Goal: Task Accomplishment & Management: Manage account settings

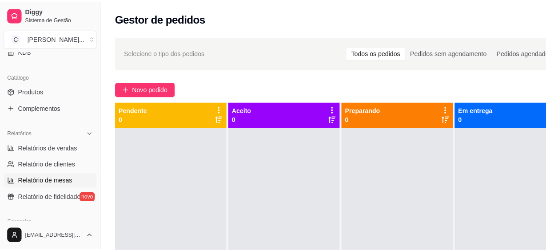
scroll to position [283, 0]
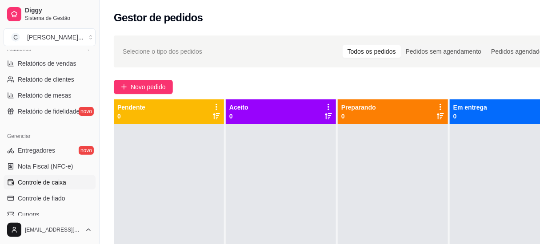
click at [51, 180] on span "Controle de caixa" at bounding box center [42, 182] width 48 height 9
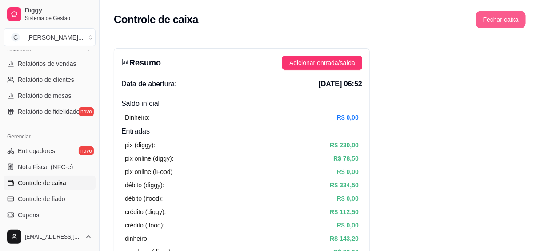
click at [503, 19] on button "Fechar caixa" at bounding box center [501, 20] width 50 height 18
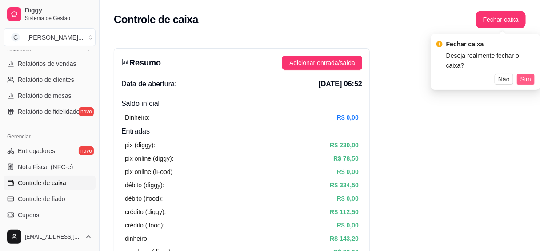
click at [523, 74] on span "Sim" at bounding box center [525, 79] width 11 height 10
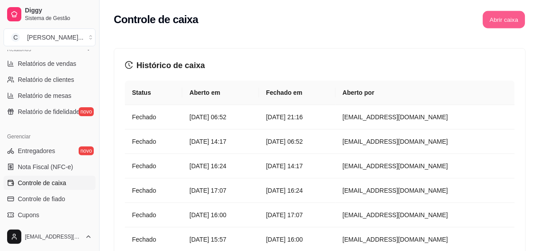
click at [503, 17] on button "Abrir caixa" at bounding box center [504, 19] width 42 height 17
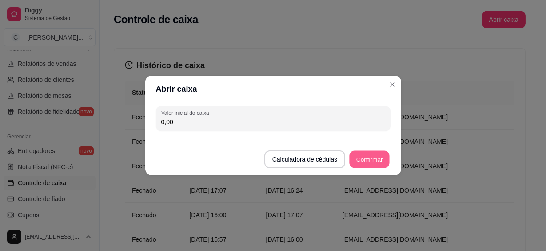
click at [375, 156] on button "Confirmar" at bounding box center [369, 159] width 40 height 17
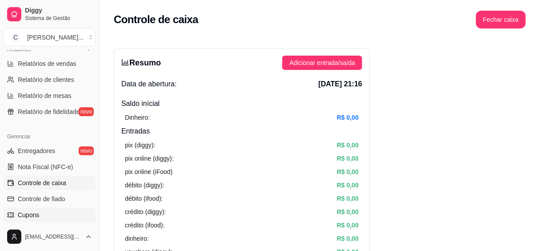
scroll to position [323, 0]
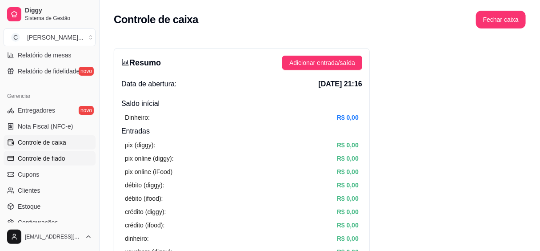
click at [57, 158] on span "Controle de fiado" at bounding box center [42, 158] width 48 height 9
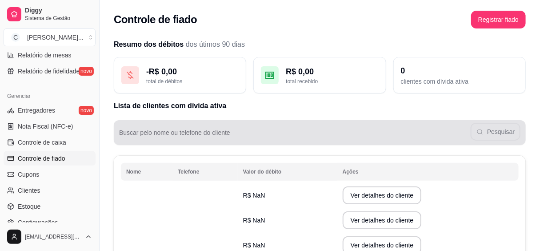
click at [161, 128] on div "Pesquisar" at bounding box center [319, 133] width 401 height 18
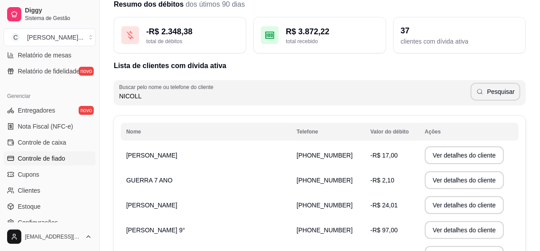
scroll to position [80, 0]
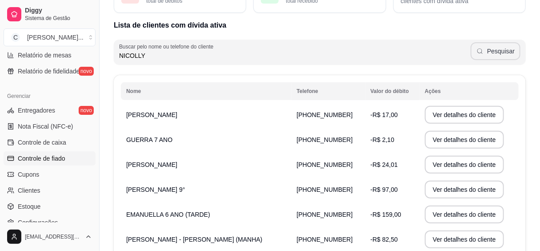
type input "NICOLLY"
click at [497, 49] on button "Pesquisar" at bounding box center [496, 51] width 50 height 18
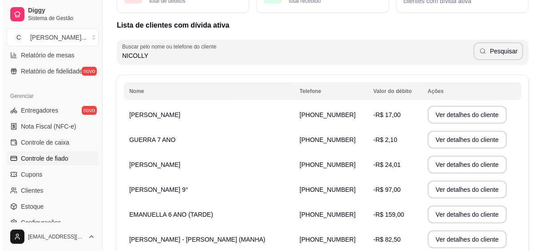
scroll to position [43, 0]
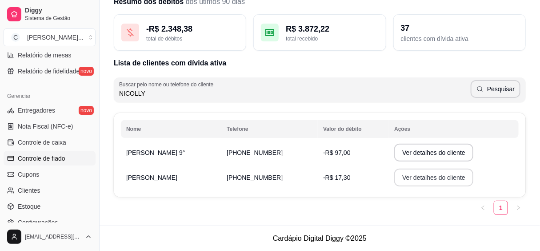
click at [394, 180] on button "Ver detalhes do cliente" at bounding box center [433, 177] width 79 height 18
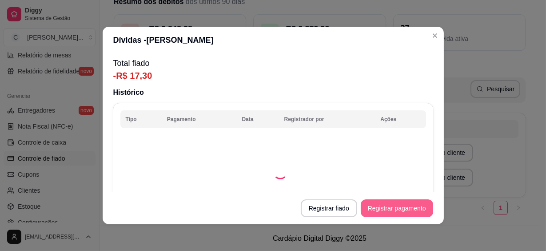
click at [391, 206] on button "Registrar pagamento" at bounding box center [397, 208] width 72 height 18
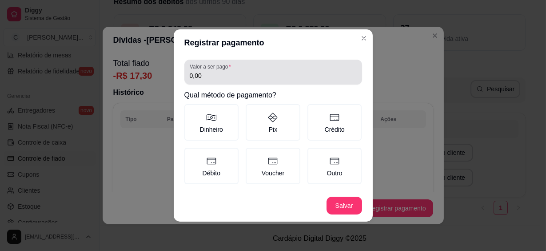
click at [237, 80] on div "Valor a ser pago 0,00" at bounding box center [273, 72] width 178 height 25
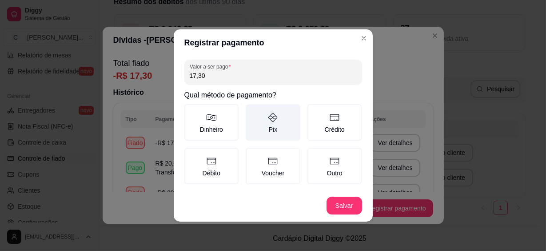
type input "17,30"
drag, startPoint x: 271, startPoint y: 124, endPoint x: 275, endPoint y: 131, distance: 7.8
click at [274, 129] on label "Pix" at bounding box center [273, 122] width 55 height 36
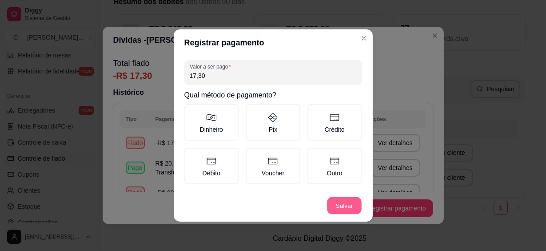
click at [341, 208] on button "Salvar" at bounding box center [344, 205] width 35 height 17
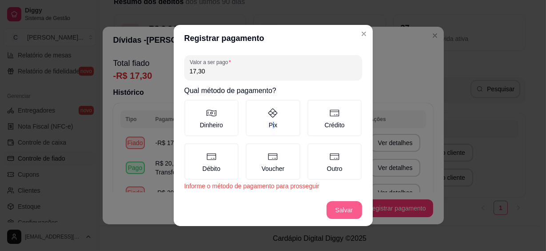
click at [341, 208] on button "Salvar" at bounding box center [345, 210] width 36 height 18
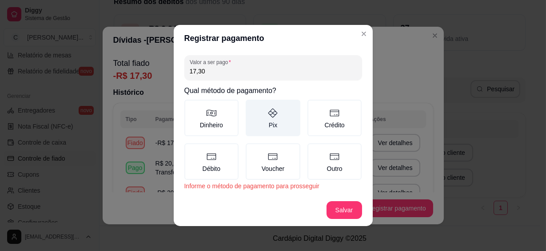
click at [282, 121] on label "Pix" at bounding box center [273, 118] width 55 height 36
click at [252, 106] on button "Pix" at bounding box center [248, 102] width 7 height 7
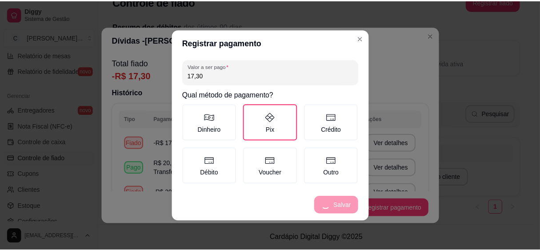
scroll to position [18, 0]
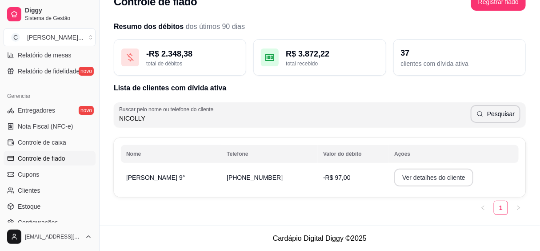
click at [426, 179] on button "Ver detalhes do cliente" at bounding box center [433, 177] width 79 height 18
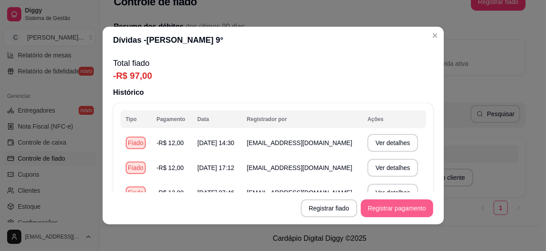
click at [382, 208] on button "Registrar pagamento" at bounding box center [397, 208] width 72 height 18
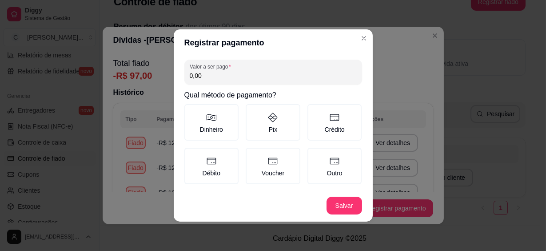
click at [235, 72] on input "0,00" at bounding box center [273, 75] width 167 height 9
type input "97,00"
drag, startPoint x: 295, startPoint y: 123, endPoint x: 295, endPoint y: 128, distance: 5.4
click at [295, 125] on label "Pix" at bounding box center [273, 122] width 55 height 36
click at [252, 111] on button "Pix" at bounding box center [248, 107] width 7 height 7
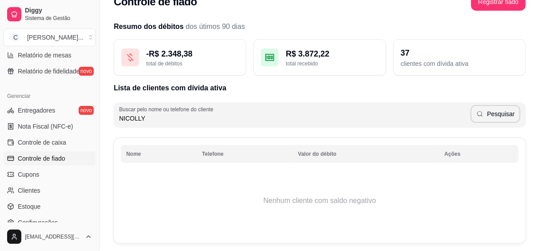
drag, startPoint x: 197, startPoint y: 117, endPoint x: 67, endPoint y: 98, distance: 131.5
click at [67, 98] on div "Diggy Sistema de Gestão C Cantina Giuli ... Loja fechada Plano Essencial até 11…" at bounding box center [270, 139] width 540 height 315
type input "MARIZE"
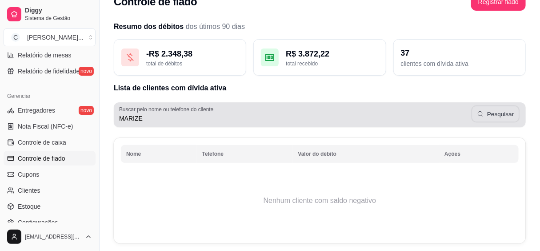
click at [494, 116] on button "Pesquisar" at bounding box center [495, 113] width 48 height 17
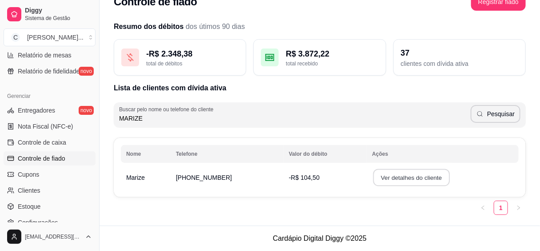
click at [419, 183] on button "Ver detalhes do cliente" at bounding box center [411, 177] width 76 height 17
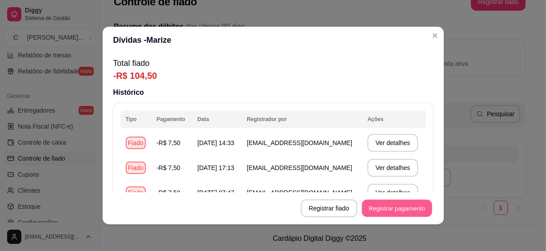
click at [367, 212] on button "Registrar pagamento" at bounding box center [397, 207] width 70 height 17
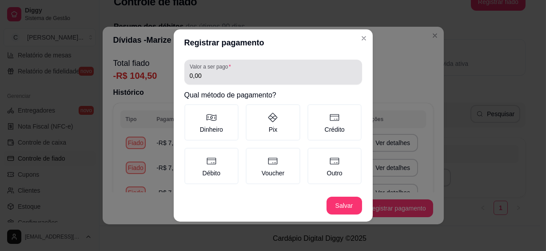
click at [240, 80] on div "0,00" at bounding box center [273, 72] width 167 height 18
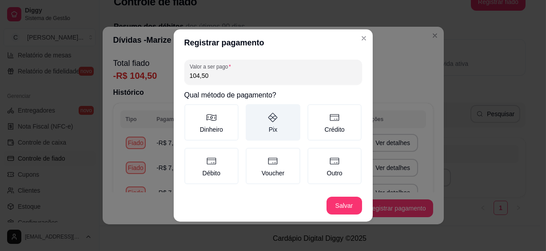
type input "104,50"
drag, startPoint x: 285, startPoint y: 121, endPoint x: 284, endPoint y: 128, distance: 6.3
click at [286, 121] on label "Pix" at bounding box center [273, 122] width 55 height 36
click at [252, 111] on button "Pix" at bounding box center [248, 107] width 7 height 7
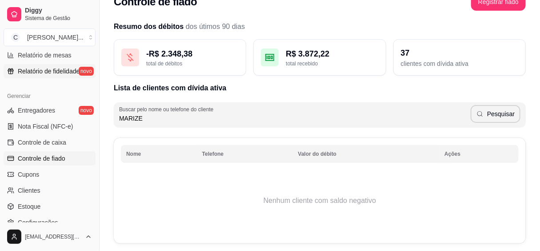
drag, startPoint x: 160, startPoint y: 113, endPoint x: 29, endPoint y: 72, distance: 137.6
click at [29, 72] on div "Diggy Sistema de Gestão C Cantina Giuli ... Loja fechada Plano Essencial até 11…" at bounding box center [270, 139] width 540 height 315
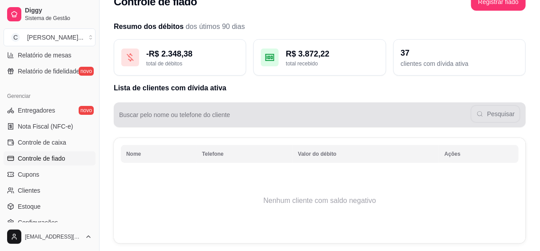
click at [494, 116] on div "Pesquisar" at bounding box center [319, 115] width 401 height 18
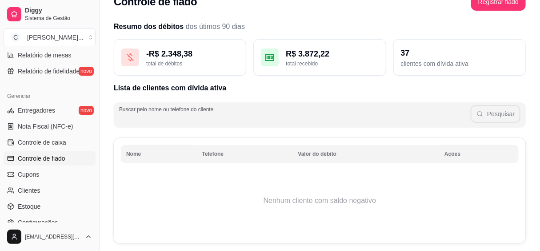
click at [297, 123] on div "Pesquisar" at bounding box center [319, 115] width 401 height 18
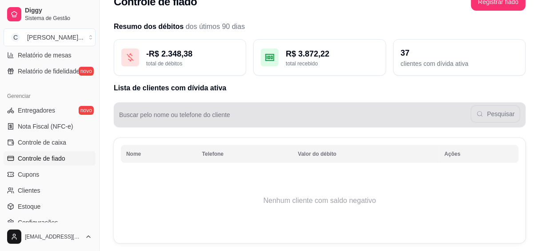
drag, startPoint x: 493, startPoint y: 116, endPoint x: 471, endPoint y: 117, distance: 22.2
click at [491, 116] on div "Pesquisar" at bounding box center [319, 115] width 401 height 18
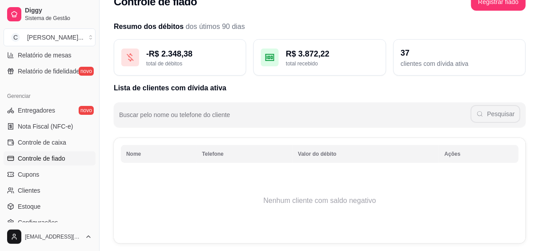
click at [342, 176] on td "Nenhum cliente com saldo negativo" at bounding box center [320, 200] width 398 height 71
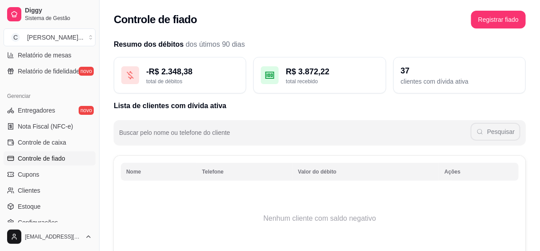
scroll to position [64, 0]
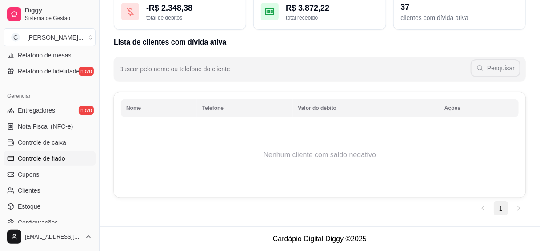
click at [503, 208] on link "1" at bounding box center [500, 207] width 13 height 13
click at [269, 74] on input "Buscar pelo nome ou telefone do cliente" at bounding box center [294, 72] width 351 height 9
type input "LORE"
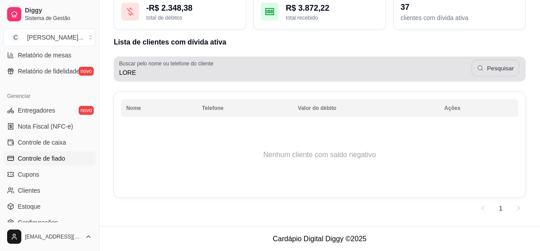
click at [499, 70] on button "Pesquisar" at bounding box center [495, 68] width 48 height 17
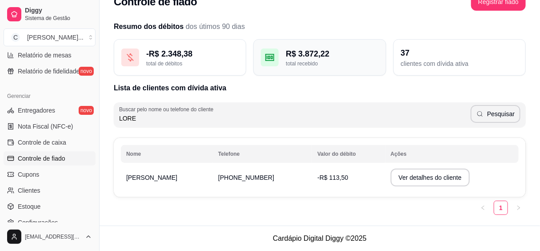
scroll to position [18, 0]
click at [416, 178] on button "Ver detalhes do cliente" at bounding box center [430, 177] width 79 height 18
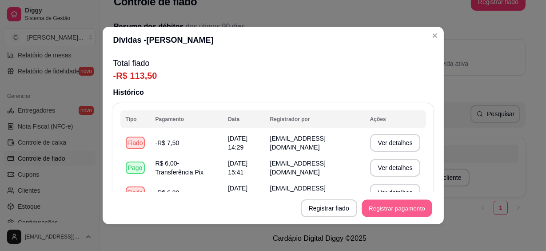
click at [391, 212] on button "Registrar pagamento" at bounding box center [397, 207] width 70 height 17
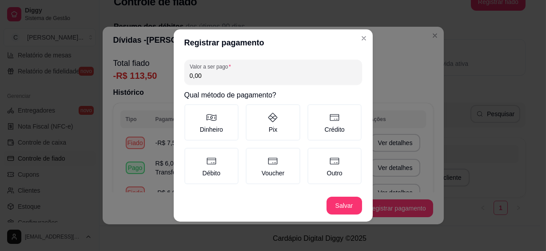
drag, startPoint x: 208, startPoint y: 74, endPoint x: 169, endPoint y: 73, distance: 39.1
click at [172, 72] on div "Registrar pagamento Valor a ser pago 0,00 Qual método de pagamento? Dinheiro Pi…" at bounding box center [273, 125] width 546 height 251
type input "113,50"
click at [281, 128] on label "Pix" at bounding box center [273, 122] width 55 height 36
click at [252, 111] on button "Pix" at bounding box center [248, 107] width 7 height 7
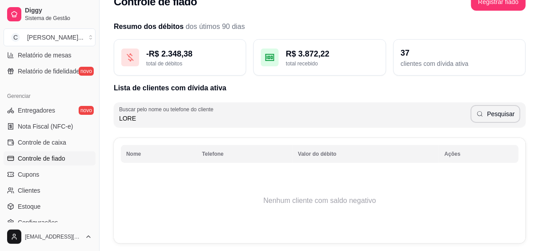
drag, startPoint x: 195, startPoint y: 113, endPoint x: 83, endPoint y: 101, distance: 113.5
click at [83, 101] on div "Diggy Sistema de Gestão C Cantina Giuli ... Loja fechada Plano Essencial até 11…" at bounding box center [270, 139] width 540 height 315
type input "[PERSON_NAME]"
click at [499, 112] on button "Pesquisar" at bounding box center [496, 114] width 50 height 18
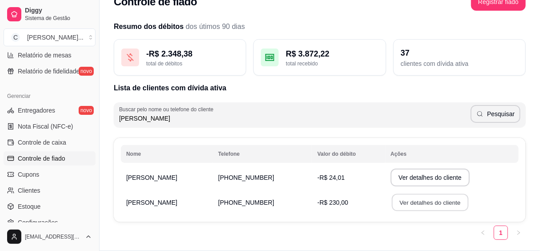
click at [435, 204] on button "Ver detalhes do cliente" at bounding box center [430, 202] width 76 height 17
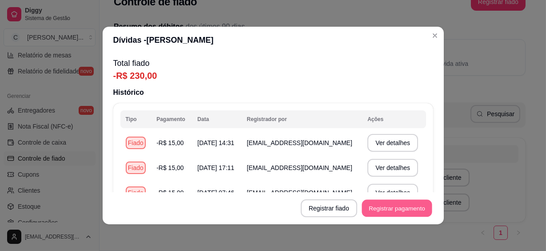
click at [372, 212] on button "Registrar pagamento" at bounding box center [397, 207] width 70 height 17
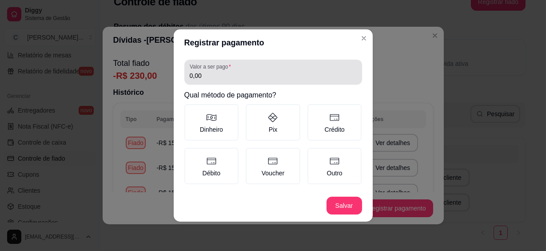
click at [207, 80] on input "0,00" at bounding box center [273, 75] width 167 height 9
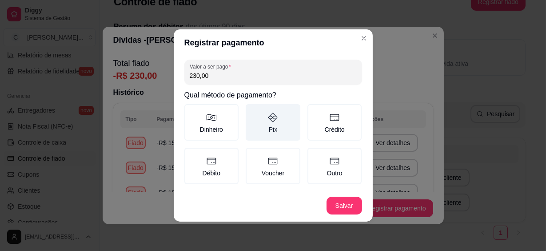
type input "230,00"
click at [283, 123] on label "Pix" at bounding box center [273, 122] width 55 height 36
click at [252, 111] on button "Pix" at bounding box center [248, 107] width 7 height 7
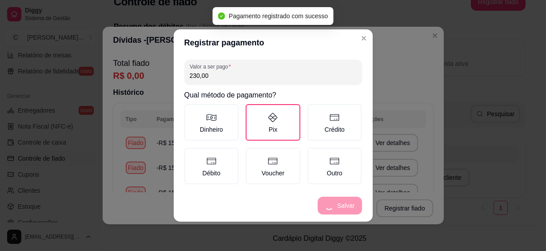
click at [356, 37] on header "Registrar pagamento" at bounding box center [273, 42] width 199 height 27
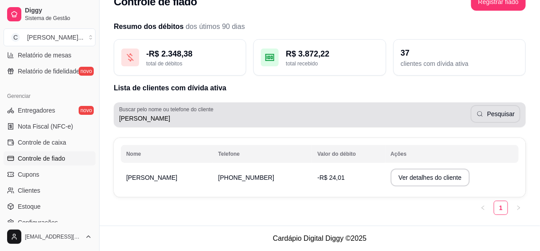
click at [270, 111] on div "[PERSON_NAME]" at bounding box center [319, 115] width 401 height 18
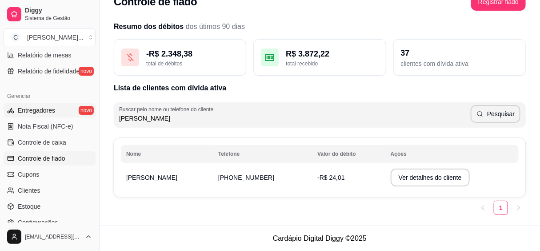
drag, startPoint x: 155, startPoint y: 113, endPoint x: 52, endPoint y: 103, distance: 103.1
click at [52, 103] on div "Diggy Sistema de Gestão C Cantina Giuli ... Loja fechada Plano Essencial até 11…" at bounding box center [270, 116] width 540 height 268
type input "ENZ"
click at [488, 116] on button "Pesquisar" at bounding box center [496, 114] width 50 height 18
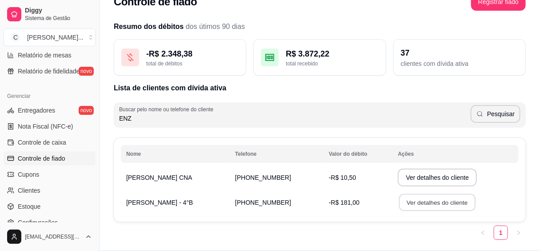
click at [443, 202] on button "Ver detalhes do cliente" at bounding box center [437, 202] width 76 height 17
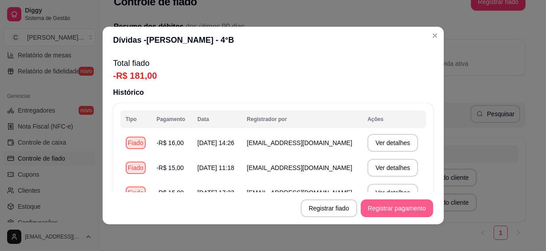
click at [389, 210] on button "Registrar pagamento" at bounding box center [397, 208] width 72 height 18
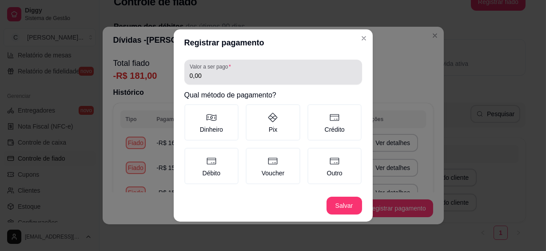
click at [256, 72] on input "0,00" at bounding box center [273, 75] width 167 height 9
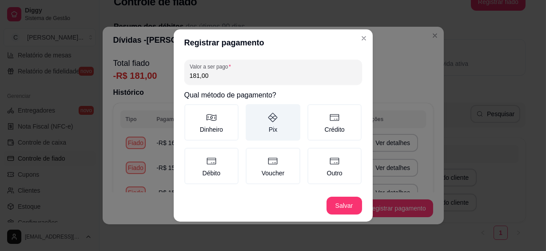
type input "181,00"
click at [277, 133] on label "Pix" at bounding box center [273, 122] width 55 height 36
click at [252, 111] on button "Pix" at bounding box center [248, 107] width 7 height 7
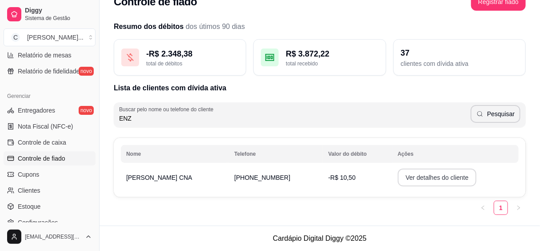
click at [405, 176] on button "Ver detalhes do cliente" at bounding box center [437, 177] width 79 height 18
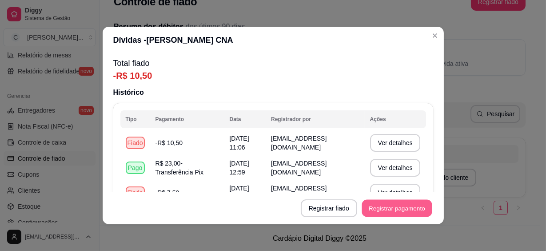
click at [366, 207] on button "Registrar pagamento" at bounding box center [397, 207] width 70 height 17
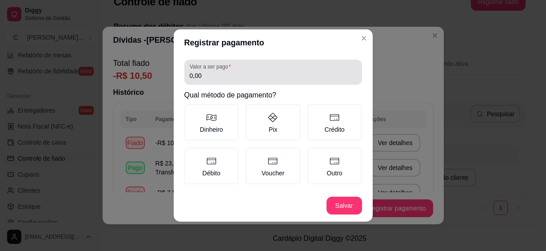
click at [210, 71] on input "0,00" at bounding box center [273, 75] width 167 height 9
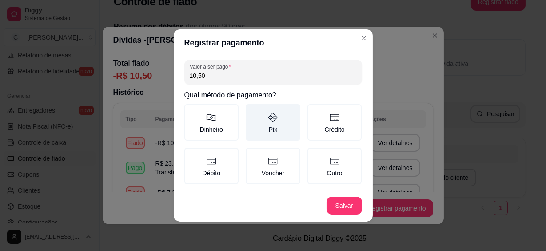
type input "10,50"
click at [286, 125] on label "Pix" at bounding box center [273, 122] width 55 height 36
click at [252, 111] on button "Pix" at bounding box center [248, 107] width 7 height 7
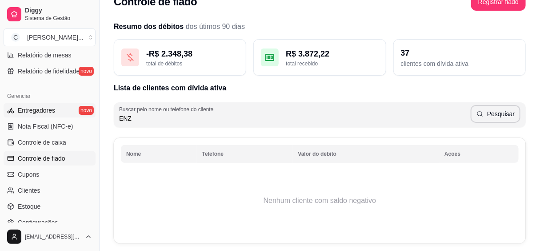
drag, startPoint x: 231, startPoint y: 115, endPoint x: 60, endPoint y: 106, distance: 171.7
click at [60, 106] on div "Diggy Sistema de Gestão C Cantina Giuli ... Loja fechada Plano Essencial até 11…" at bounding box center [270, 139] width 540 height 315
click at [491, 116] on button "Pesquisar" at bounding box center [496, 114] width 50 height 18
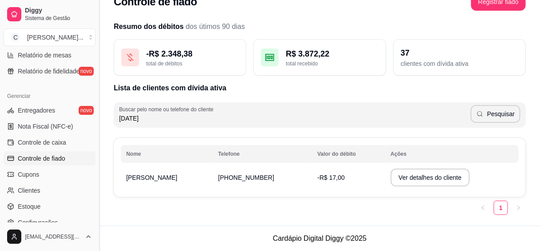
drag, startPoint x: 152, startPoint y: 121, endPoint x: 96, endPoint y: 117, distance: 55.7
click at [96, 117] on div "Diggy Sistema de Gestão C Cantina Giuli ... Loja fechada Plano Essencial até 11…" at bounding box center [270, 116] width 540 height 268
type input "ANA"
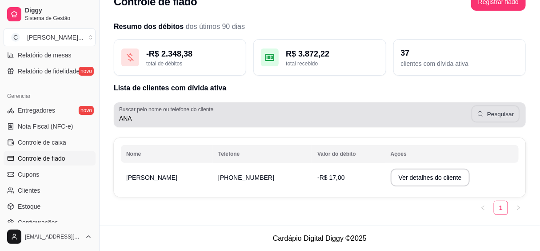
click at [496, 112] on button "Pesquisar" at bounding box center [495, 113] width 48 height 17
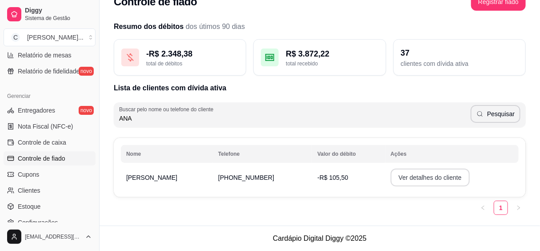
click at [412, 177] on button "Ver detalhes do cliente" at bounding box center [430, 177] width 79 height 18
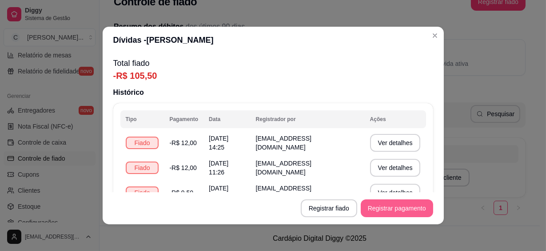
click at [389, 212] on button "Registrar pagamento" at bounding box center [397, 208] width 72 height 18
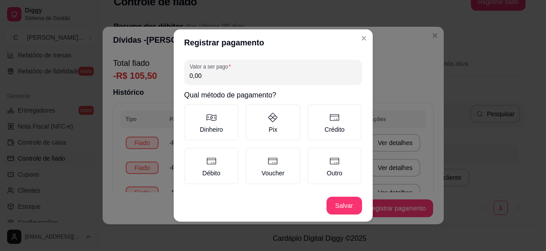
click at [216, 84] on div "Valor a ser pago 0,00 Qual método de pagamento? Dinheiro Pix Crédito Débito Vou…" at bounding box center [273, 122] width 199 height 133
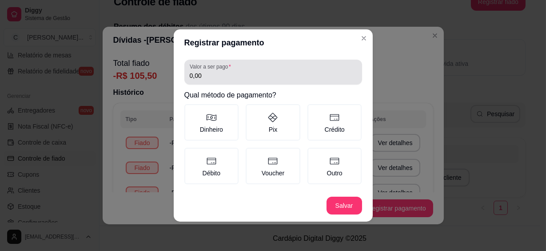
click at [222, 78] on input "0,00" at bounding box center [273, 75] width 167 height 9
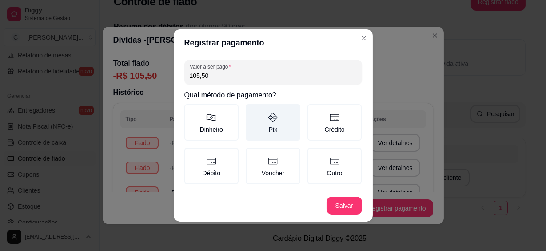
type input "105,50"
click at [273, 123] on label "Pix" at bounding box center [273, 122] width 55 height 36
click at [252, 111] on button "Pix" at bounding box center [248, 107] width 7 height 7
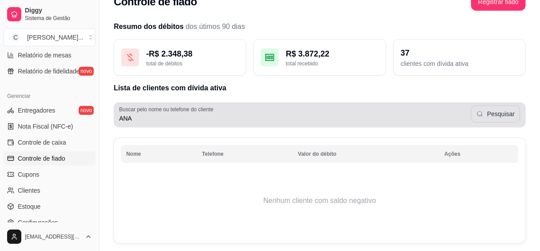
click at [507, 115] on button "Pesquisar" at bounding box center [496, 114] width 50 height 18
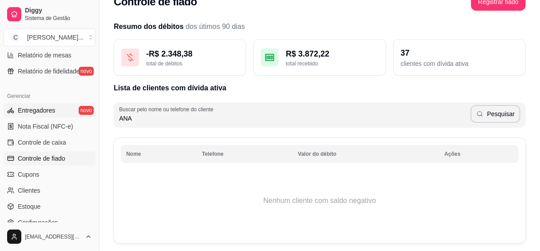
drag, startPoint x: 201, startPoint y: 121, endPoint x: 72, endPoint y: 107, distance: 130.0
click at [72, 107] on div "Diggy Sistema de Gestão C Cantina Giuli ... Loja fechada Plano Essencial até 11…" at bounding box center [270, 139] width 540 height 315
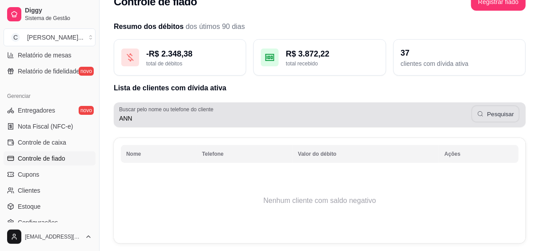
click at [498, 118] on button "Pesquisar" at bounding box center [495, 113] width 48 height 17
click at [500, 113] on button "Pesquisar" at bounding box center [496, 114] width 50 height 18
click at [259, 112] on div "[PERSON_NAME]" at bounding box center [319, 115] width 401 height 18
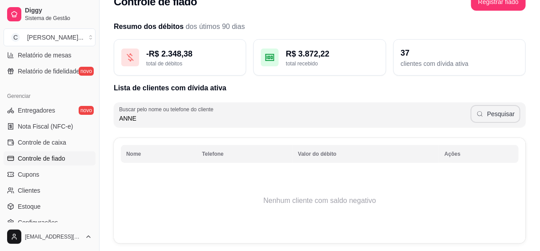
click at [499, 108] on button "Pesquisar" at bounding box center [496, 114] width 50 height 18
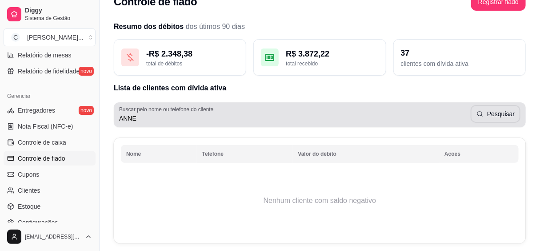
click at [322, 106] on div "[PERSON_NAME]" at bounding box center [319, 115] width 401 height 18
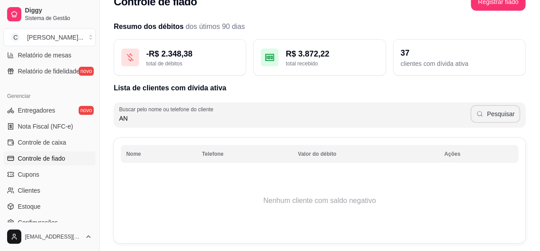
type input "AN"
click at [509, 118] on button "Pesquisar" at bounding box center [496, 114] width 50 height 18
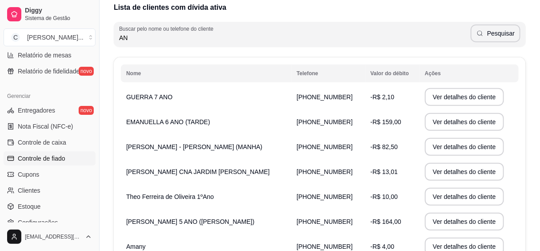
scroll to position [139, 0]
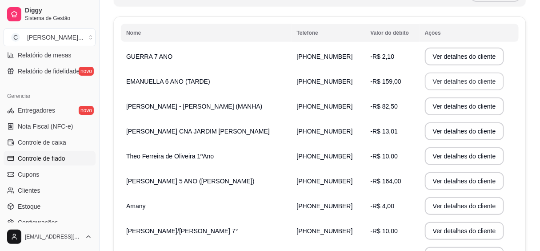
click at [437, 79] on button "Ver detalhes do cliente" at bounding box center [464, 81] width 79 height 18
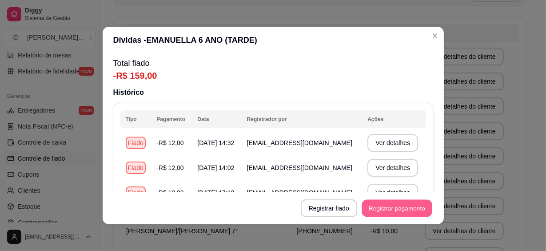
click at [398, 213] on button "Registrar pagamento" at bounding box center [397, 207] width 70 height 17
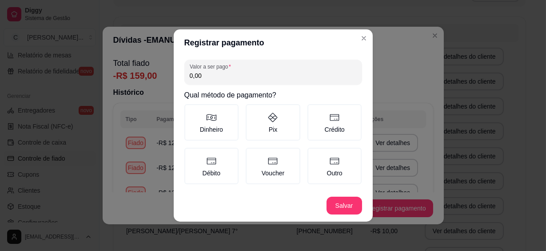
click at [269, 74] on input "0,00" at bounding box center [273, 75] width 167 height 9
type input "159,00"
click at [279, 117] on label "Pix" at bounding box center [273, 122] width 55 height 36
click at [252, 111] on button "Pix" at bounding box center [248, 107] width 7 height 7
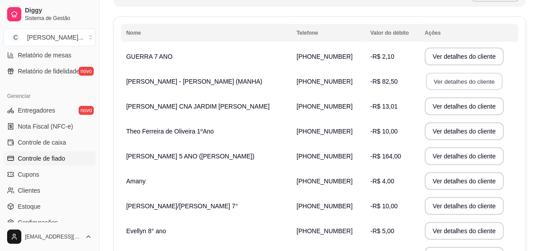
click at [460, 84] on button "Ver detalhes do cliente" at bounding box center [464, 81] width 76 height 17
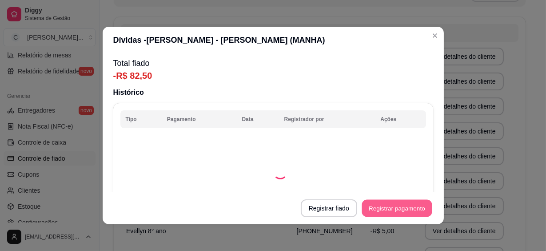
click at [379, 204] on button "Registrar pagamento" at bounding box center [397, 207] width 70 height 17
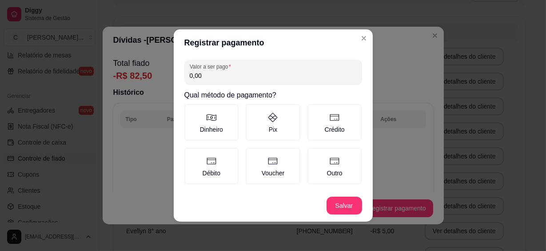
click at [249, 76] on input "0,00" at bounding box center [273, 75] width 167 height 9
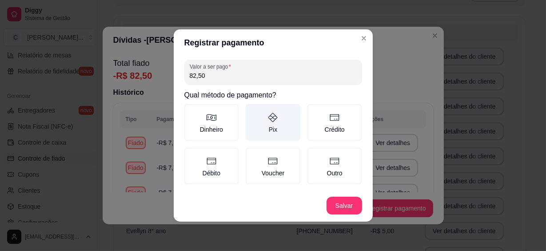
type input "82,50"
click at [290, 128] on label "Pix" at bounding box center [273, 122] width 55 height 36
click at [252, 111] on button "Pix" at bounding box center [248, 107] width 7 height 7
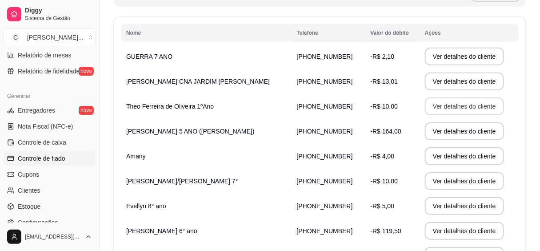
click at [439, 111] on button "Ver detalhes do cliente" at bounding box center [464, 106] width 79 height 18
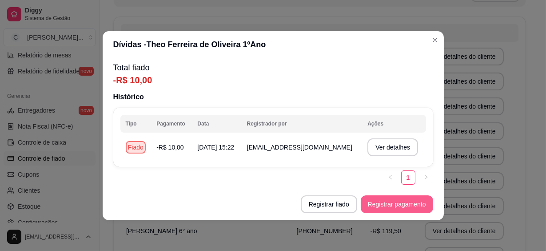
click at [381, 201] on button "Registrar pagamento" at bounding box center [397, 204] width 72 height 18
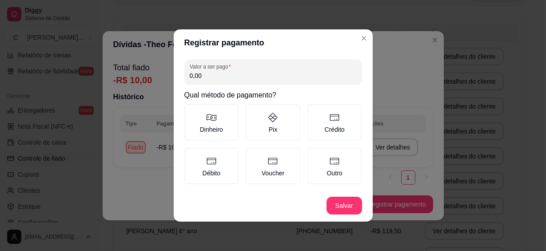
click at [262, 72] on input "0,00" at bounding box center [273, 75] width 167 height 9
type input "10,00"
click at [287, 128] on label "Pix" at bounding box center [273, 122] width 55 height 36
click at [252, 111] on button "Pix" at bounding box center [248, 107] width 7 height 7
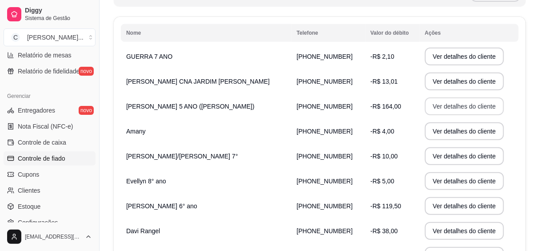
click at [436, 101] on button "Ver detalhes do cliente" at bounding box center [464, 106] width 79 height 18
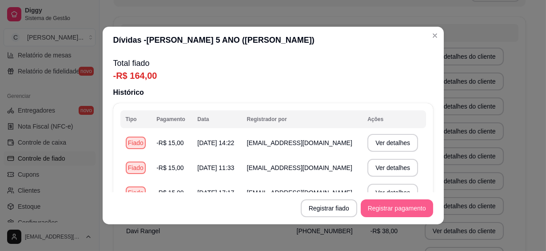
click at [367, 204] on button "Registrar pagamento" at bounding box center [397, 208] width 72 height 18
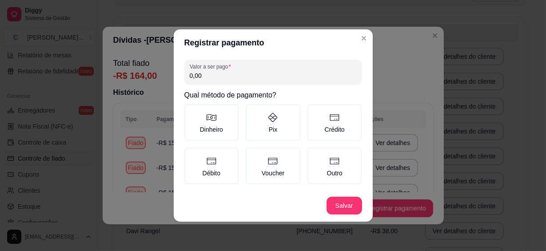
click at [239, 80] on input "0,00" at bounding box center [273, 75] width 167 height 9
type input "164,00"
drag, startPoint x: 261, startPoint y: 122, endPoint x: 333, endPoint y: 164, distance: 83.4
click at [262, 123] on label "Pix" at bounding box center [273, 122] width 55 height 36
click at [252, 111] on button "Pix" at bounding box center [248, 107] width 7 height 7
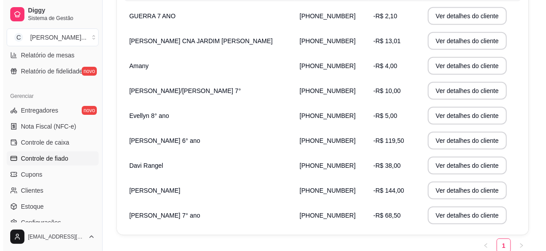
scroll to position [217, 0]
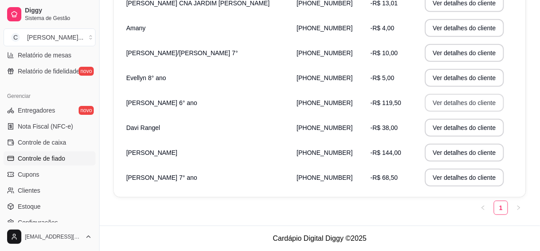
click at [444, 100] on button "Ver detalhes do cliente" at bounding box center [464, 103] width 79 height 18
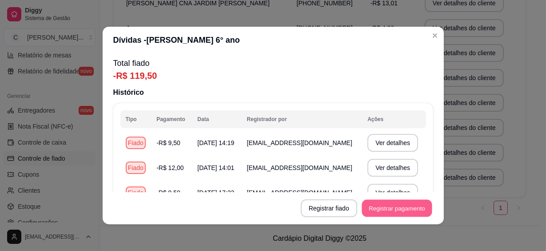
click at [383, 203] on button "Registrar pagamento" at bounding box center [397, 207] width 70 height 17
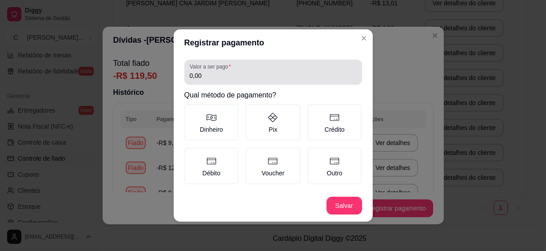
click at [234, 74] on input "0,00" at bounding box center [273, 75] width 167 height 9
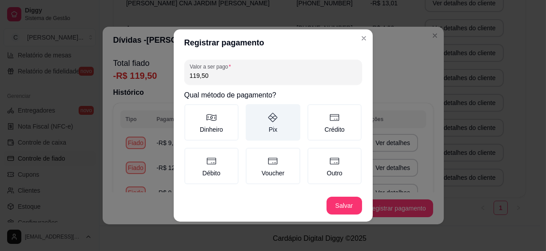
type input "119,50"
drag, startPoint x: 283, startPoint y: 126, endPoint x: 285, endPoint y: 132, distance: 6.4
click at [283, 127] on label "Pix" at bounding box center [273, 122] width 55 height 36
click at [252, 111] on button "Pix" at bounding box center [248, 107] width 7 height 7
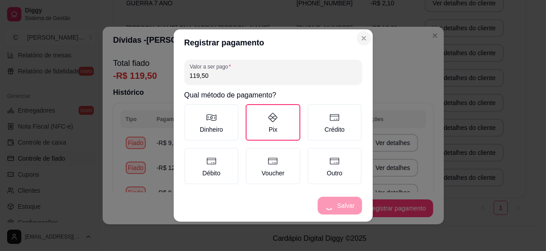
scroll to position [191, 0]
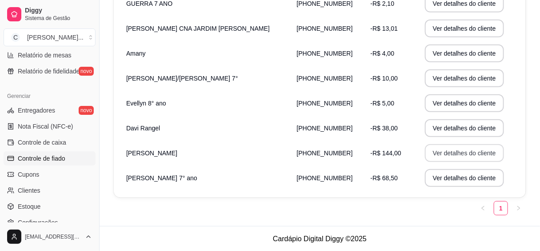
click at [454, 156] on button "Ver detalhes do cliente" at bounding box center [464, 153] width 79 height 18
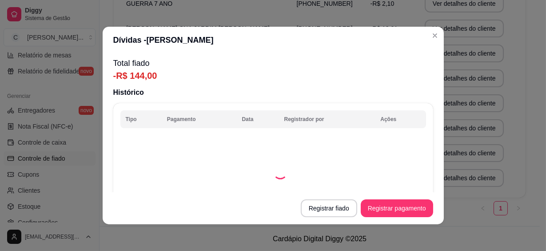
click at [387, 200] on button "Registrar pagamento" at bounding box center [397, 208] width 72 height 18
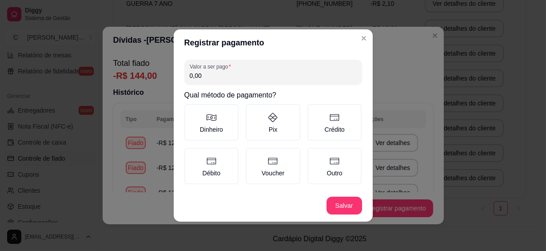
click at [249, 82] on div "Valor a ser pago 0,00" at bounding box center [273, 72] width 178 height 25
type input "144,00"
click at [264, 115] on label "Pix" at bounding box center [273, 122] width 55 height 36
click at [252, 111] on button "Pix" at bounding box center [248, 107] width 7 height 7
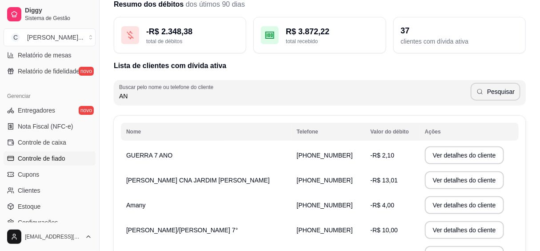
scroll to position [0, 0]
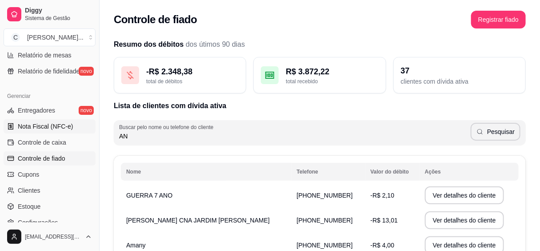
drag, startPoint x: 185, startPoint y: 136, endPoint x: 76, endPoint y: 121, distance: 110.8
click at [76, 121] on div "Diggy Sistema de Gestão C Cantina Giuli ... Loja fechada Plano Essencial até 11…" at bounding box center [270, 209] width 540 height 418
type input "N"
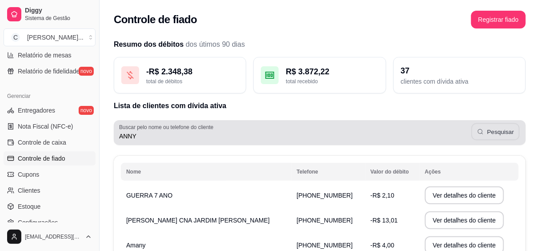
click at [503, 135] on button "Pesquisar" at bounding box center [495, 131] width 48 height 17
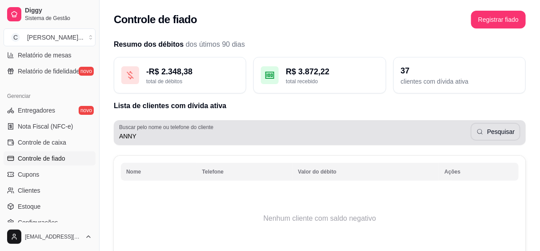
scroll to position [64, 0]
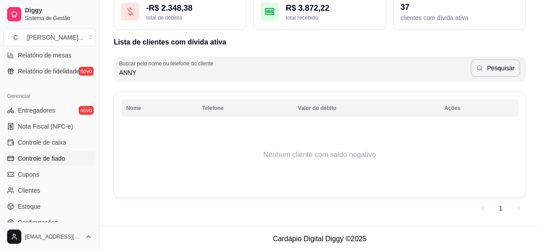
drag, startPoint x: 147, startPoint y: 71, endPoint x: 106, endPoint y: 68, distance: 41.0
click at [106, 68] on div "Resumo dos débitos dos útimos 90 dias - R$ 2.348,38 total de débitos R$ 3.872,2…" at bounding box center [320, 97] width 440 height 255
type input "ANNE"
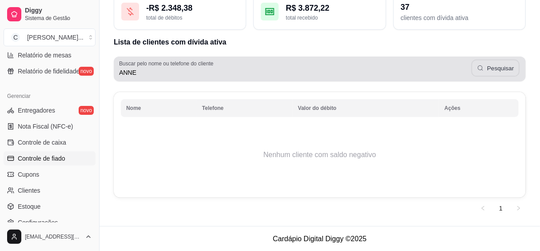
click at [495, 74] on button "Pesquisar" at bounding box center [495, 68] width 48 height 17
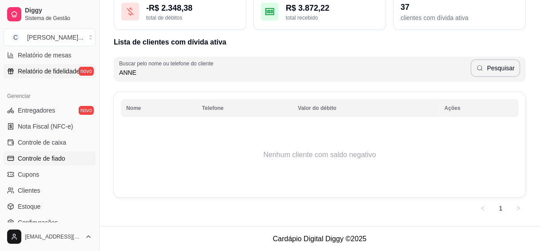
drag, startPoint x: 159, startPoint y: 71, endPoint x: 80, endPoint y: 67, distance: 79.2
click at [80, 67] on div "Diggy Sistema de Gestão C Cantina Giuli ... Loja fechada Plano Essencial até 11…" at bounding box center [270, 93] width 540 height 315
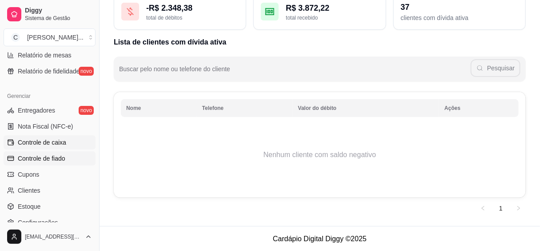
click at [57, 141] on span "Controle de caixa" at bounding box center [42, 142] width 48 height 9
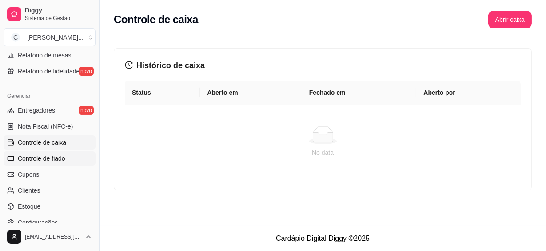
click at [56, 154] on span "Controle de fiado" at bounding box center [42, 158] width 48 height 9
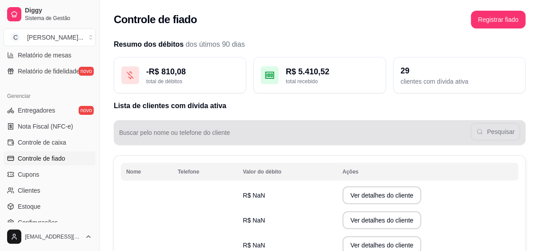
scroll to position [40, 0]
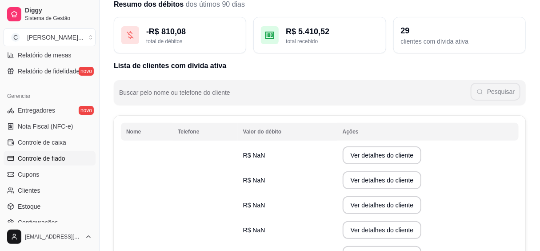
click at [59, 155] on span "Controle de fiado" at bounding box center [42, 158] width 48 height 9
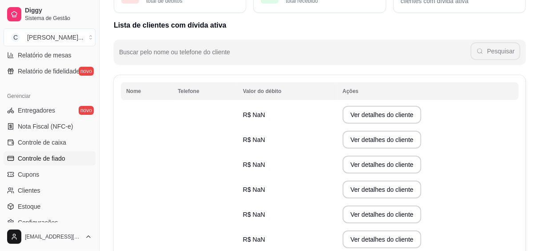
scroll to position [0, 0]
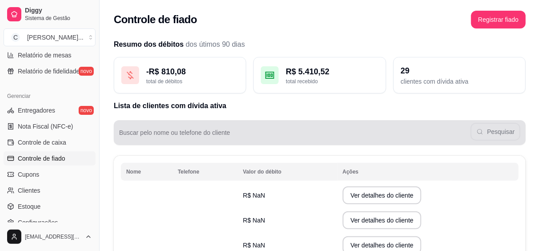
click at [206, 136] on input "Buscar pelo nome ou telefone do cliente" at bounding box center [294, 136] width 351 height 9
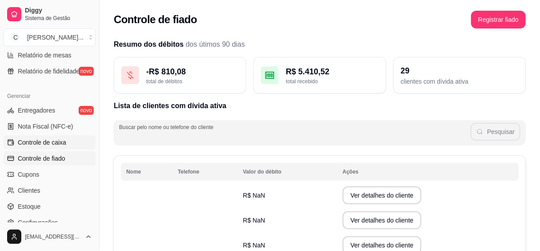
click at [59, 144] on span "Controle de caixa" at bounding box center [42, 142] width 48 height 9
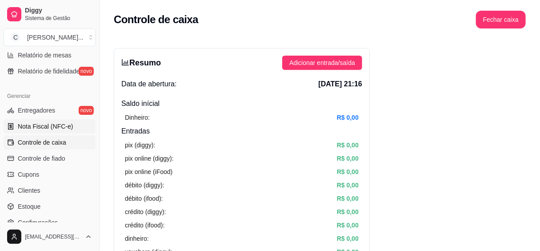
click at [53, 124] on span "Nota Fiscal (NFC-e)" at bounding box center [45, 126] width 55 height 9
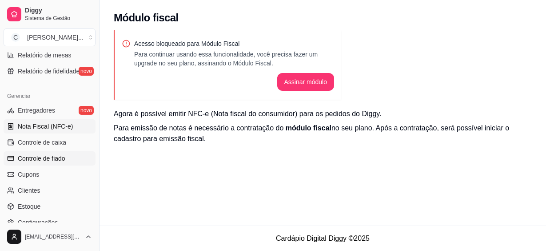
click at [36, 156] on span "Controle de fiado" at bounding box center [42, 158] width 48 height 9
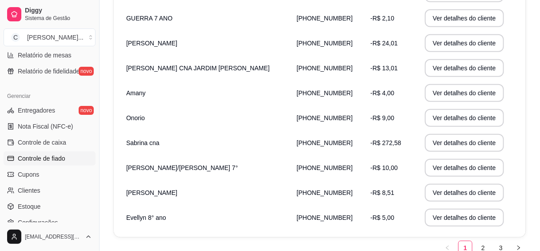
scroll to position [241, 0]
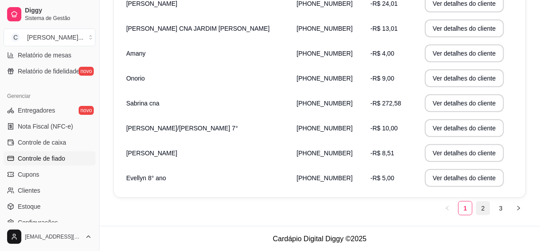
click at [481, 208] on link "2" at bounding box center [482, 207] width 13 height 13
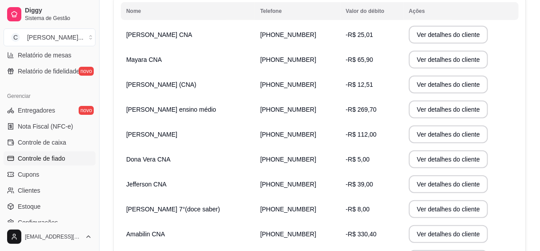
scroll to position [120, 0]
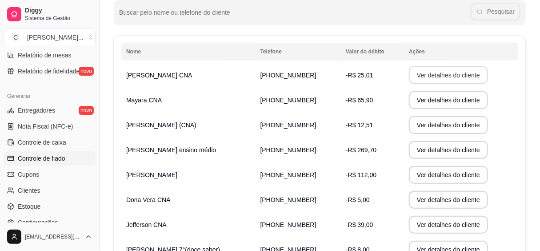
click at [423, 73] on button "Ver detalhes do cliente" at bounding box center [448, 75] width 79 height 18
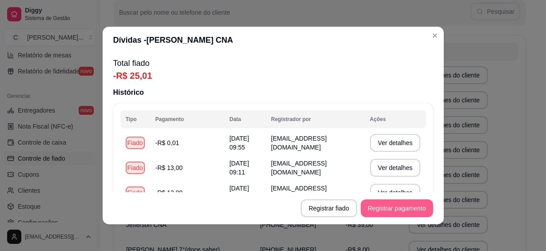
click at [379, 212] on button "Registrar pagamento" at bounding box center [397, 208] width 72 height 18
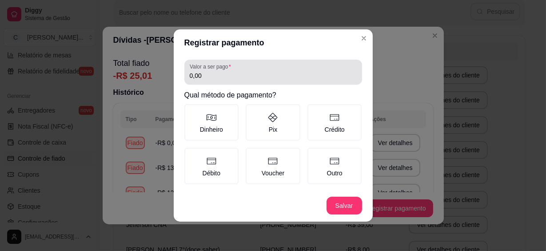
click at [274, 72] on input "0,00" at bounding box center [273, 75] width 167 height 9
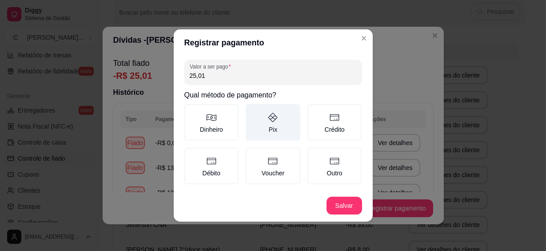
type input "25,01"
click at [284, 123] on label "Pix" at bounding box center [273, 122] width 55 height 36
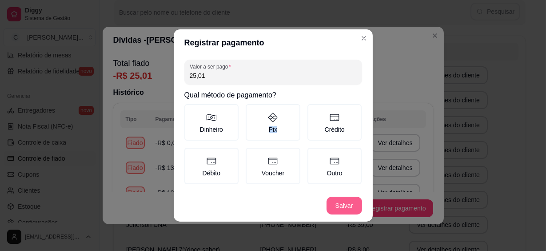
click at [347, 209] on button "Salvar" at bounding box center [345, 205] width 36 height 18
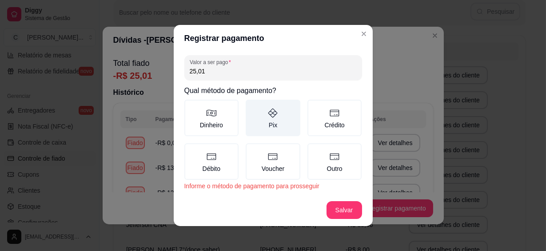
click at [285, 116] on label "Pix" at bounding box center [273, 118] width 55 height 36
click at [252, 106] on button "Pix" at bounding box center [248, 102] width 7 height 7
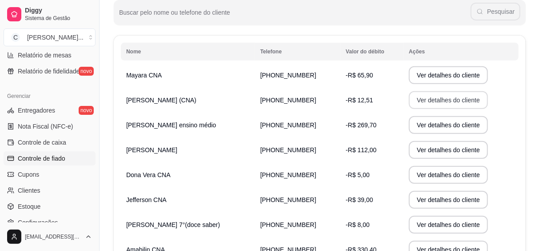
click at [415, 97] on button "Ver detalhes do cliente" at bounding box center [448, 100] width 79 height 18
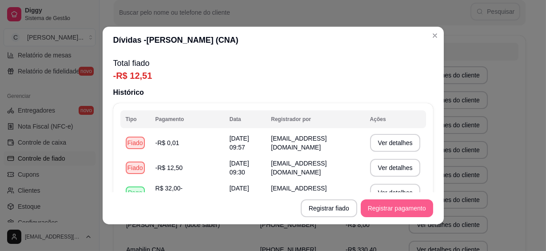
click at [375, 206] on button "Registrar pagamento" at bounding box center [397, 208] width 72 height 18
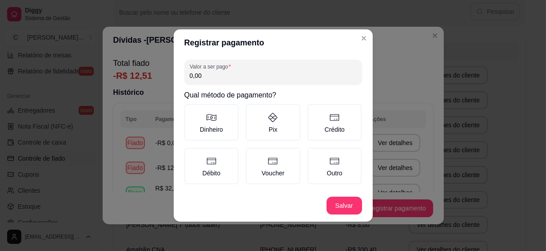
click at [233, 76] on input "0,00" at bounding box center [273, 75] width 167 height 9
type input "12,51"
click at [287, 129] on label "Pix" at bounding box center [273, 122] width 55 height 36
click at [252, 111] on button "Pix" at bounding box center [248, 107] width 7 height 7
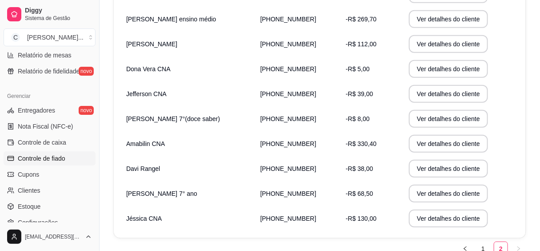
scroll to position [241, 0]
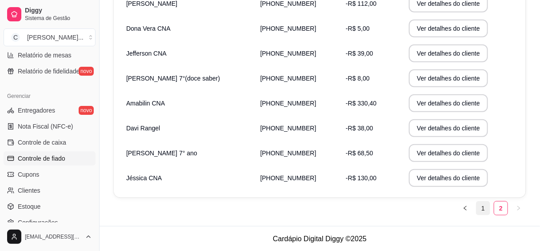
click at [480, 207] on link "1" at bounding box center [482, 207] width 13 height 13
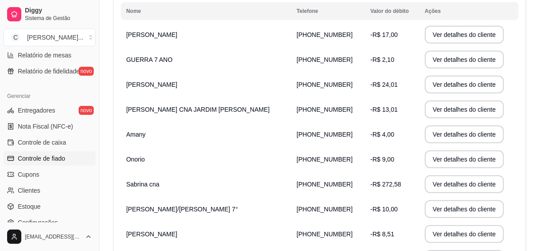
scroll to position [120, 0]
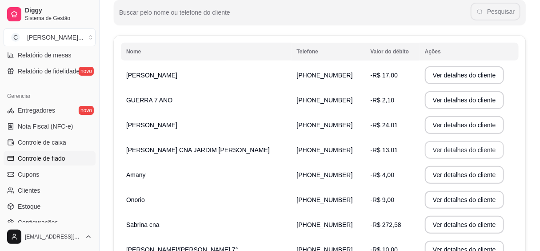
click at [453, 148] on button "Ver detalhes do cliente" at bounding box center [464, 150] width 79 height 18
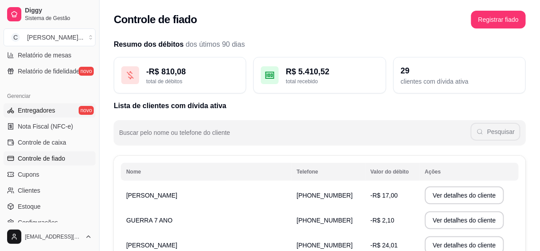
scroll to position [242, 0]
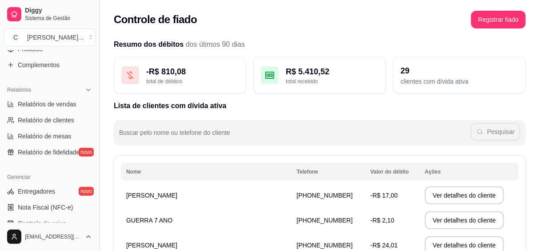
click at [96, 156] on button "Toggle Sidebar" at bounding box center [99, 125] width 7 height 251
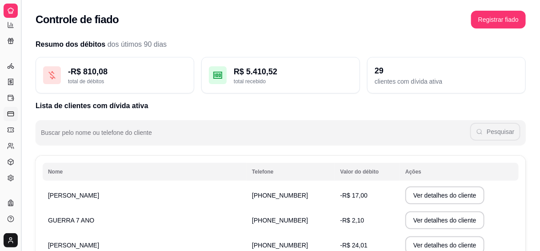
scroll to position [170, 0]
click at [18, 96] on button "Toggle Sidebar" at bounding box center [20, 125] width 7 height 251
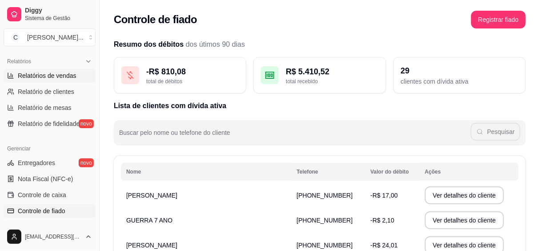
scroll to position [149, 0]
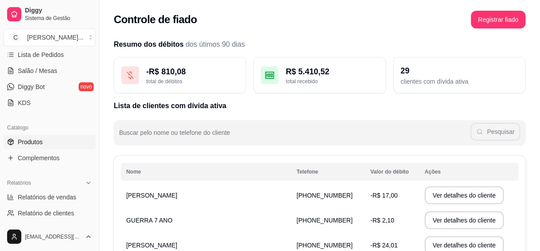
click at [43, 137] on link "Produtos" at bounding box center [50, 142] width 92 height 14
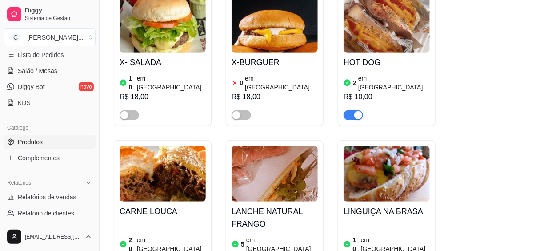
scroll to position [80, 0]
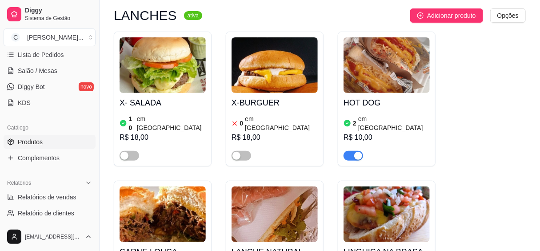
click at [356, 152] on div "button" at bounding box center [358, 156] width 8 height 8
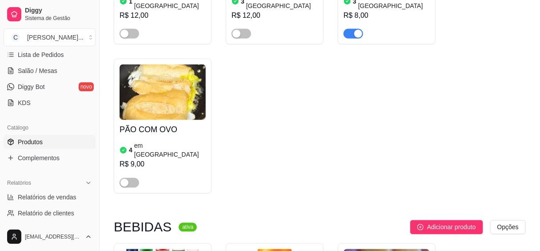
scroll to position [565, 0]
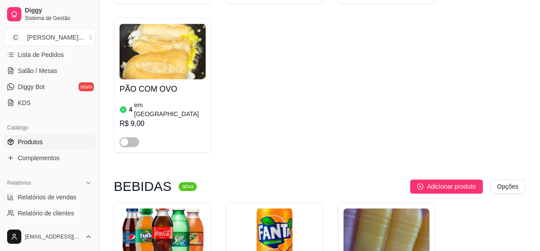
click at [125, 136] on div at bounding box center [130, 141] width 20 height 11
click at [124, 138] on div "button" at bounding box center [124, 142] width 8 height 8
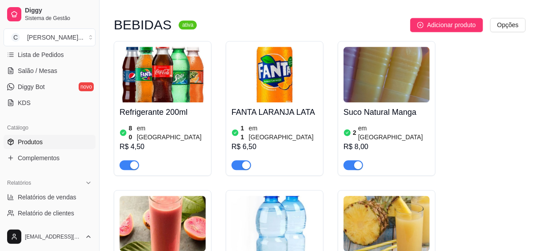
scroll to position [767, 0]
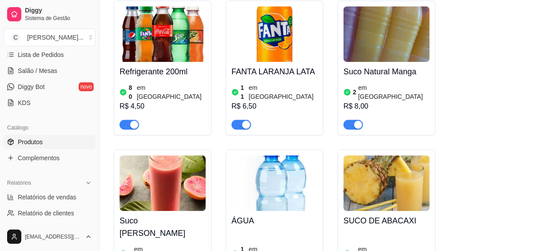
click at [370, 101] on div "R$ 8,00" at bounding box center [386, 106] width 86 height 11
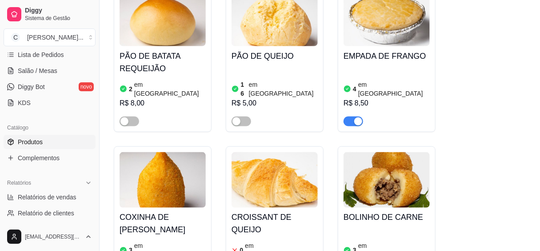
scroll to position [1616, 0]
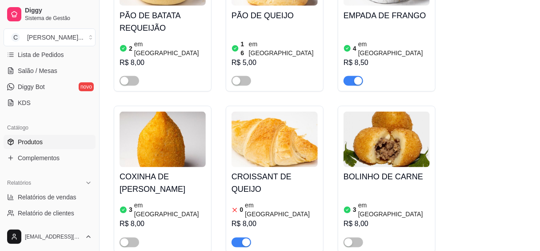
click at [253, 199] on div "0 em estoque R$ 8,00" at bounding box center [274, 223] width 86 height 48
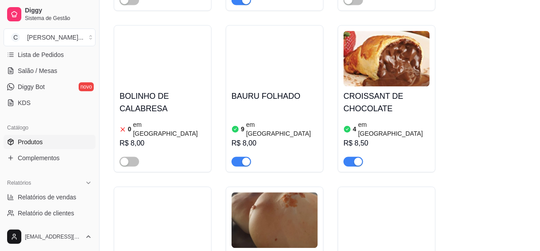
scroll to position [1898, 0]
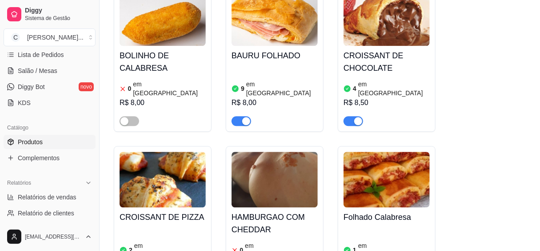
click at [285, 211] on h4 "HAMBURGAO COM CHEDDAR" at bounding box center [274, 223] width 86 height 25
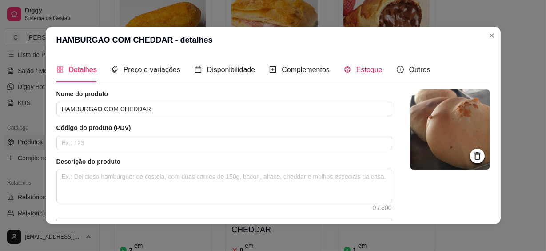
click at [371, 71] on span "Estoque" at bounding box center [369, 70] width 26 height 8
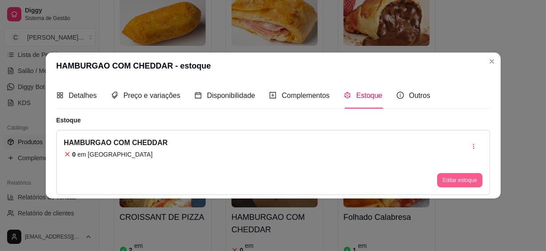
click at [458, 183] on button "Editar estoque" at bounding box center [459, 180] width 45 height 14
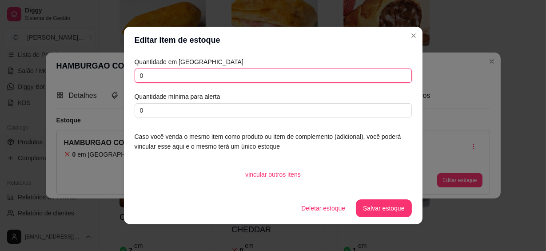
click at [269, 71] on input "0" at bounding box center [273, 75] width 277 height 14
type input "3"
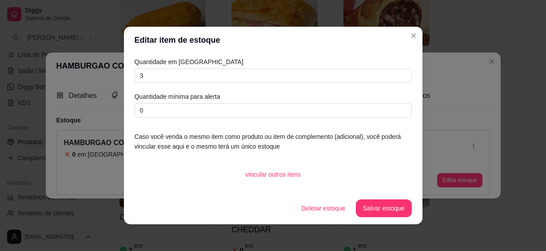
click at [386, 199] on footer "Deletar estoque Salvar estoque" at bounding box center [273, 208] width 299 height 32
click at [384, 201] on button "Salvar estoque" at bounding box center [384, 208] width 56 height 18
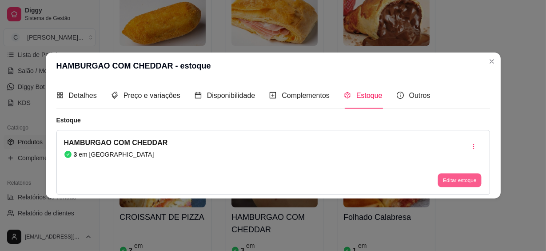
click at [463, 180] on button "Editar estoque" at bounding box center [460, 180] width 44 height 14
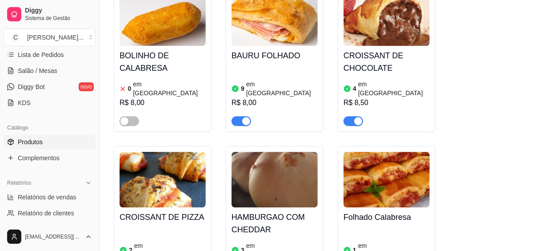
scroll to position [1939, 0]
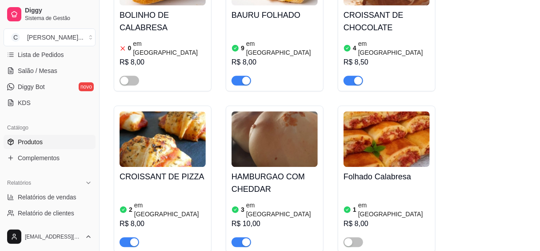
click at [129, 237] on button "button" at bounding box center [130, 242] width 20 height 10
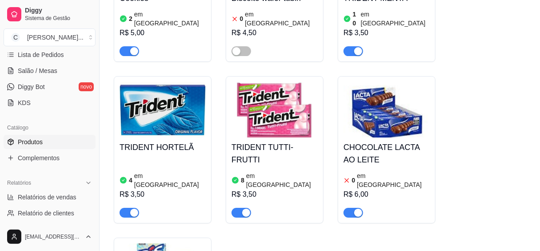
scroll to position [3433, 0]
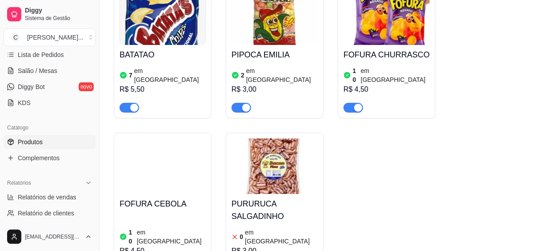
scroll to position [4726, 0]
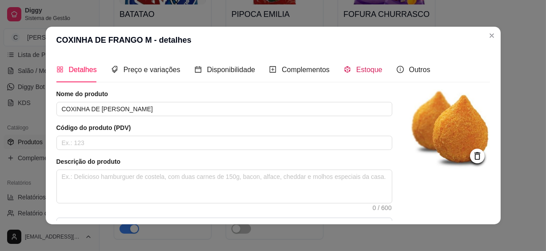
click at [371, 66] on span "Estoque" at bounding box center [369, 70] width 26 height 8
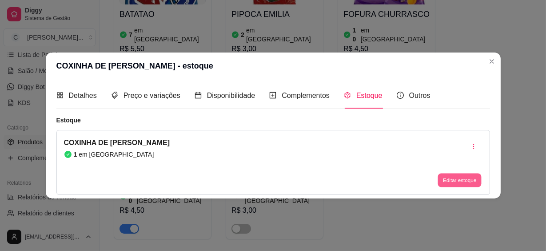
click at [461, 181] on button "Editar estoque" at bounding box center [460, 180] width 44 height 14
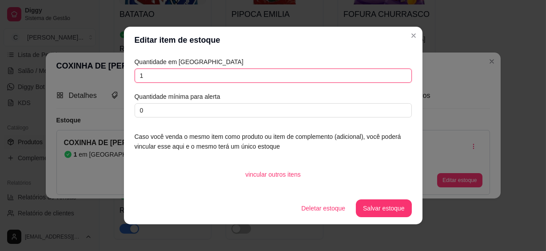
click at [173, 75] on input "1" at bounding box center [273, 75] width 277 height 14
type input "5"
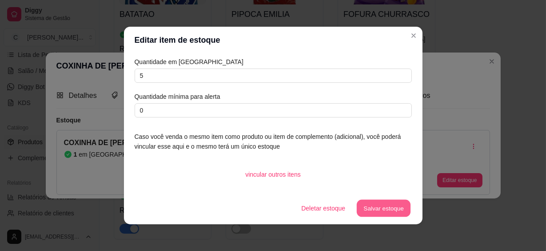
click at [370, 210] on button "Salvar estoque" at bounding box center [384, 207] width 54 height 17
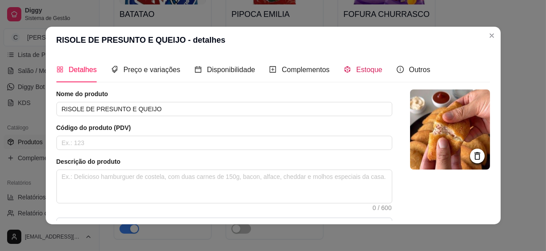
click at [353, 74] on div "Estoque" at bounding box center [363, 69] width 39 height 11
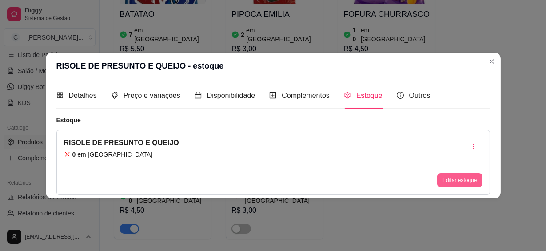
click at [450, 173] on button "Editar estoque" at bounding box center [459, 180] width 45 height 14
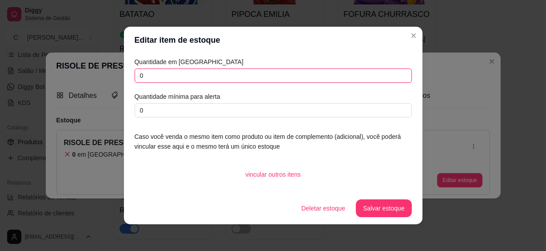
click at [248, 70] on input "0" at bounding box center [273, 75] width 277 height 14
type input "3"
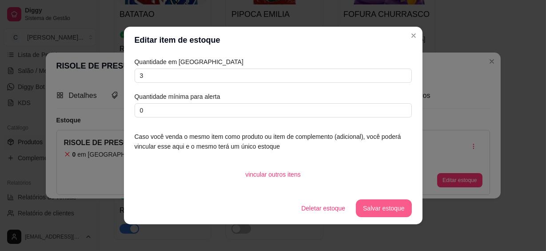
click at [367, 207] on button "Salvar estoque" at bounding box center [384, 208] width 56 height 18
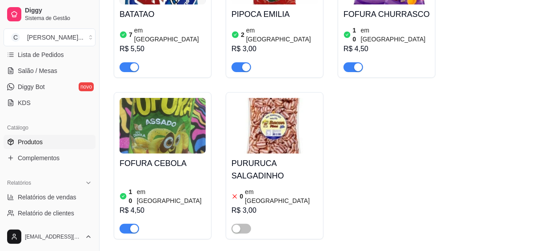
scroll to position [4807, 0]
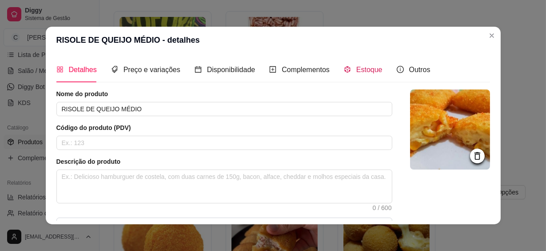
click at [375, 73] on span "Estoque" at bounding box center [369, 70] width 26 height 8
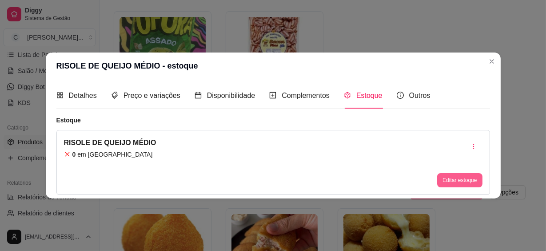
click at [451, 180] on button "Editar estoque" at bounding box center [459, 180] width 45 height 14
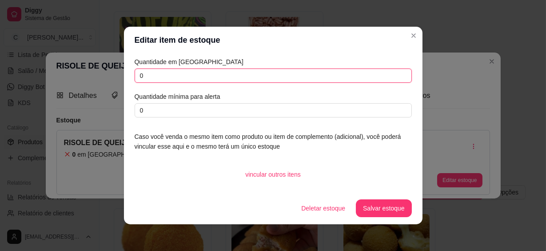
click at [196, 76] on input "0" at bounding box center [273, 75] width 277 height 14
type input "5"
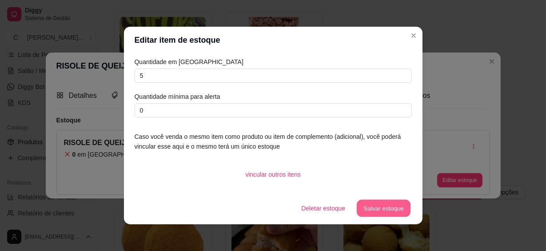
click at [384, 213] on button "Salvar estoque" at bounding box center [384, 207] width 54 height 17
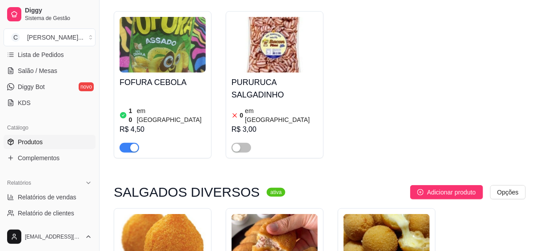
scroll to position [4887, 0]
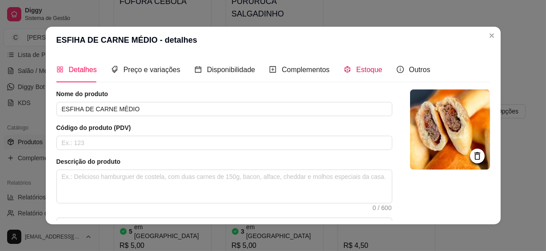
click at [362, 67] on span "Estoque" at bounding box center [369, 70] width 26 height 8
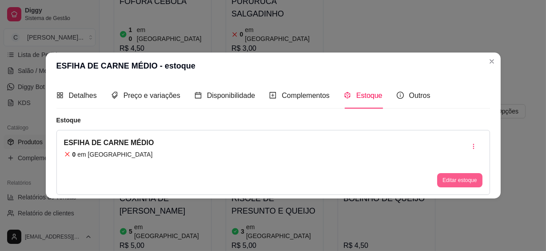
click at [451, 177] on button "Editar estoque" at bounding box center [459, 180] width 45 height 14
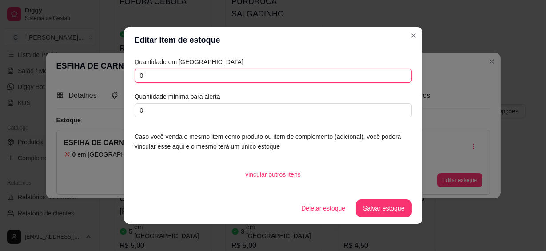
click at [205, 72] on input "0" at bounding box center [273, 75] width 277 height 14
type input "3"
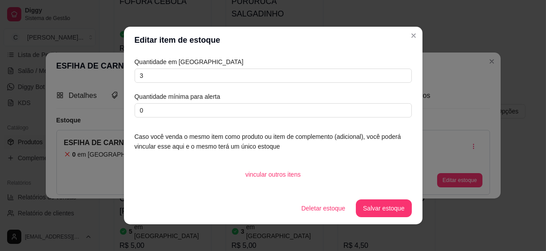
click at [384, 213] on button "Salvar estoque" at bounding box center [384, 208] width 56 height 18
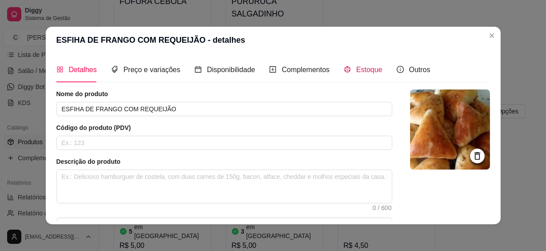
click at [349, 67] on div "Estoque" at bounding box center [363, 69] width 39 height 11
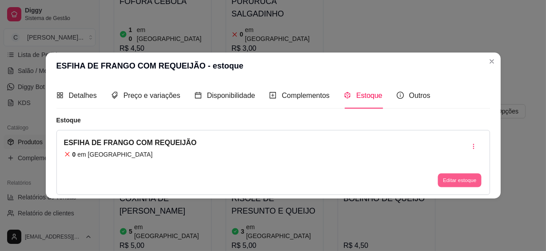
click at [453, 181] on button "Editar estoque" at bounding box center [460, 180] width 44 height 14
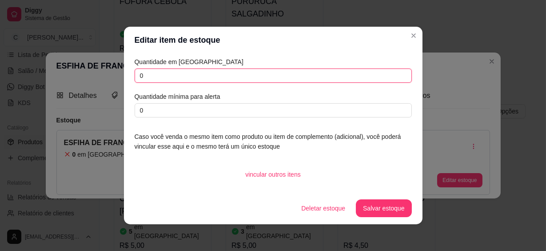
click at [163, 73] on input "0" at bounding box center [273, 75] width 277 height 14
type input "3"
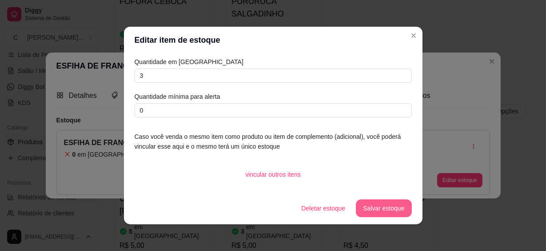
click at [371, 210] on button "Salvar estoque" at bounding box center [384, 208] width 56 height 18
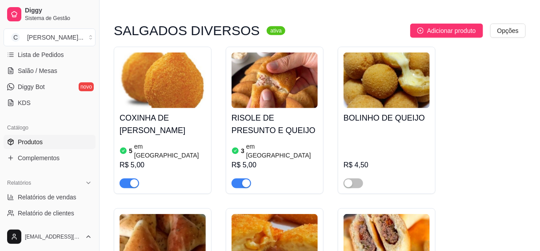
scroll to position [5008, 0]
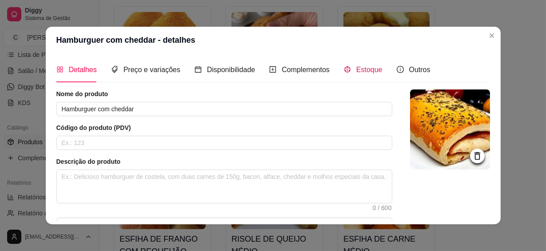
drag, startPoint x: 372, startPoint y: 66, endPoint x: 373, endPoint y: 76, distance: 9.4
click at [373, 66] on span "Estoque" at bounding box center [369, 70] width 26 height 8
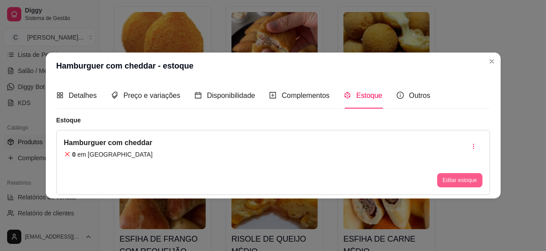
click at [457, 182] on button "Editar estoque" at bounding box center [459, 180] width 45 height 14
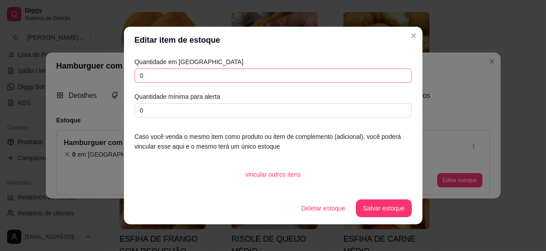
drag, startPoint x: 173, startPoint y: 65, endPoint x: 173, endPoint y: 70, distance: 4.9
click at [173, 65] on article "Quantidade em [GEOGRAPHIC_DATA]" at bounding box center [273, 62] width 277 height 10
click at [175, 74] on input "0" at bounding box center [273, 75] width 277 height 14
type input "04"
click at [392, 203] on button "Salvar estoque" at bounding box center [384, 208] width 56 height 18
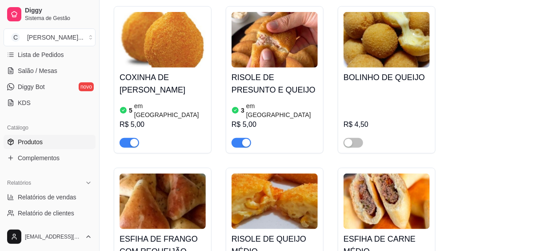
scroll to position [5049, 0]
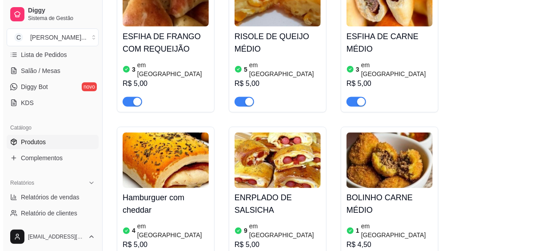
scroll to position [5291, 0]
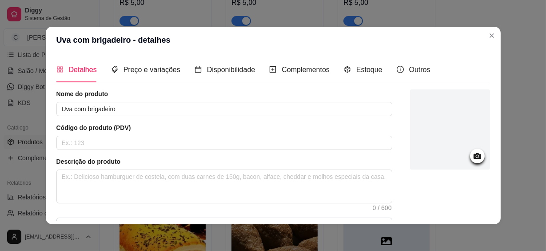
drag, startPoint x: 461, startPoint y: 154, endPoint x: 454, endPoint y: 156, distance: 7.8
click at [458, 156] on div at bounding box center [450, 129] width 80 height 80
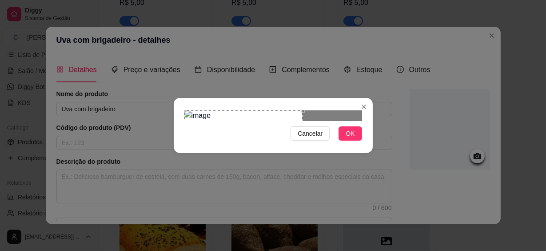
click at [239, 120] on div "Use the arrow keys to move the crop selection area" at bounding box center [243, 150] width 118 height 81
click at [350, 138] on span "OK" at bounding box center [350, 133] width 9 height 10
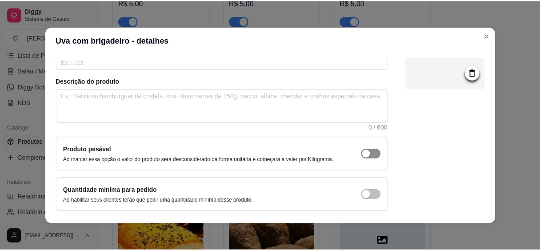
scroll to position [118, 0]
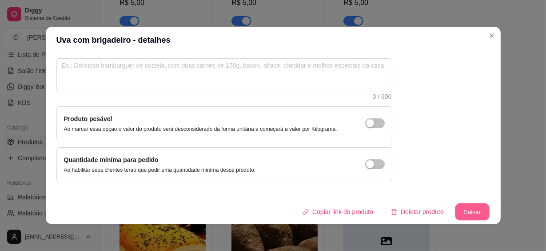
click at [457, 206] on button "Salvar" at bounding box center [472, 211] width 35 height 17
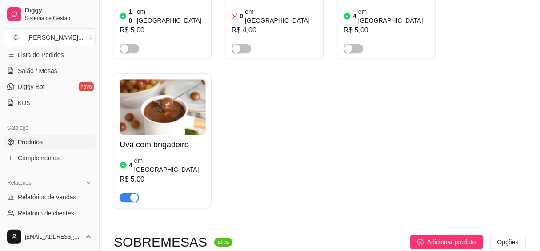
scroll to position [5655, 0]
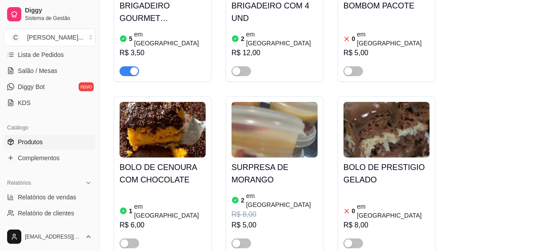
scroll to position [5937, 0]
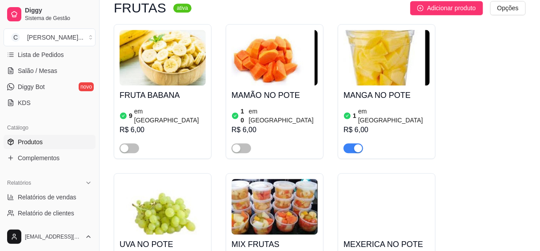
scroll to position [6786, 0]
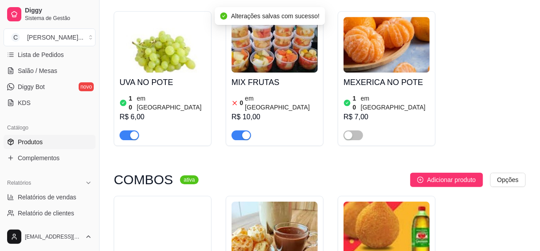
scroll to position [6947, 0]
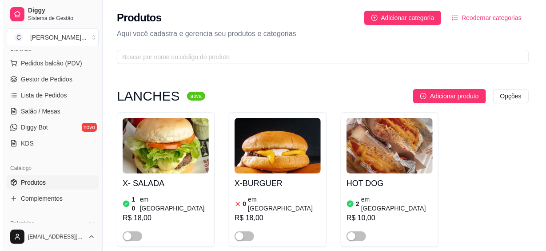
scroll to position [0, 0]
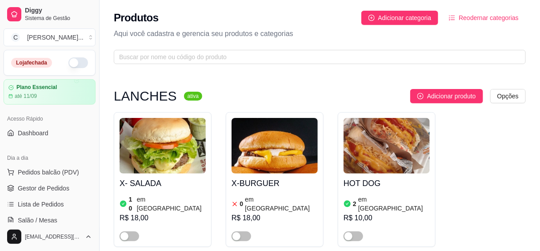
click at [71, 65] on button "button" at bounding box center [78, 62] width 20 height 11
drag, startPoint x: 44, startPoint y: 186, endPoint x: 44, endPoint y: 181, distance: 4.9
click at [44, 186] on span "Gestor de Pedidos" at bounding box center [44, 188] width 52 height 9
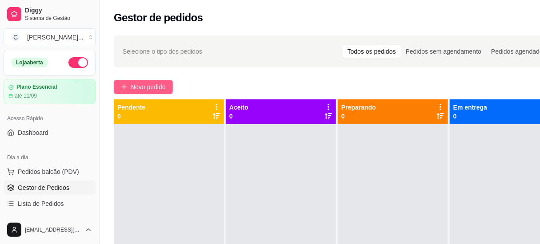
click at [138, 86] on span "Novo pedido" at bounding box center [148, 87] width 35 height 10
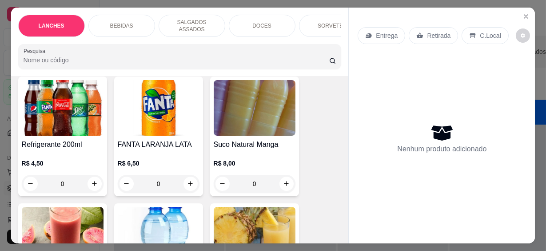
scroll to position [283, 0]
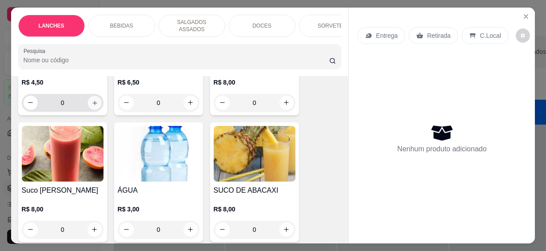
click at [92, 100] on icon "increase-product-quantity" at bounding box center [94, 103] width 7 height 7
type input "1"
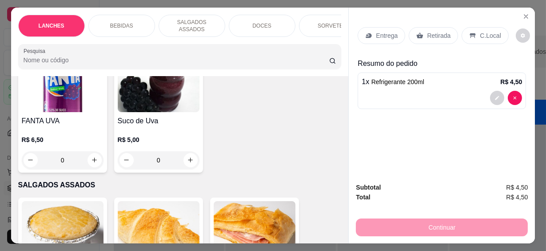
scroll to position [727, 0]
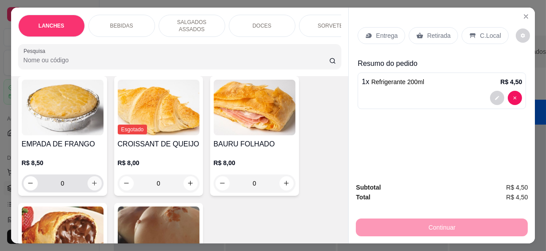
click at [91, 180] on icon "increase-product-quantity" at bounding box center [94, 183] width 7 height 7
type input "1"
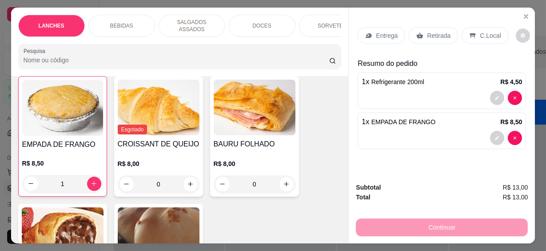
scroll to position [728, 0]
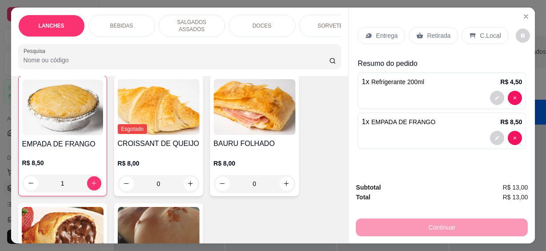
drag, startPoint x: 483, startPoint y: 34, endPoint x: 455, endPoint y: 76, distance: 50.0
click at [482, 34] on p "C.Local" at bounding box center [490, 35] width 21 height 9
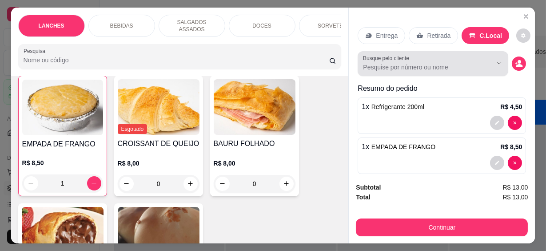
click at [448, 64] on input "Busque pelo cliente" at bounding box center [420, 67] width 115 height 9
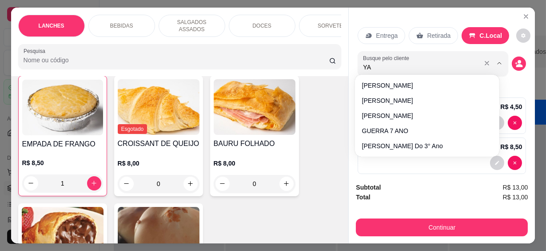
type input "YAS"
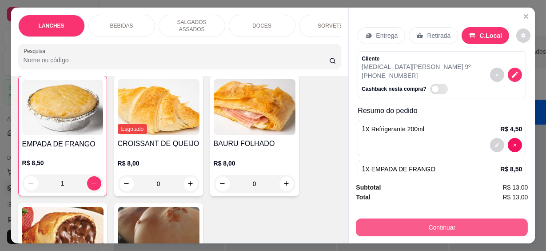
click at [479, 222] on button "Continuar" at bounding box center [442, 227] width 172 height 18
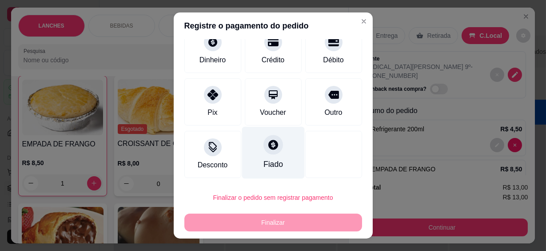
scroll to position [16, 0]
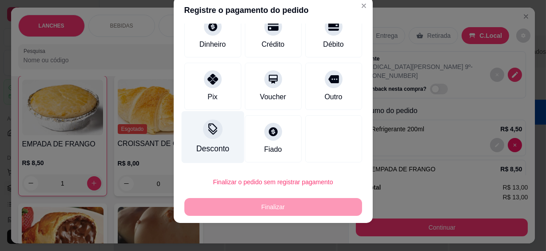
click at [213, 136] on div at bounding box center [213, 130] width 20 height 20
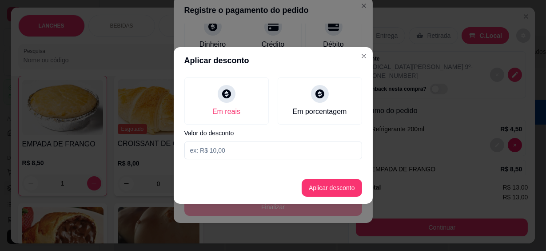
click at [250, 147] on input at bounding box center [273, 150] width 178 height 18
type input "12,99"
click at [350, 189] on button "Aplicar desconto" at bounding box center [332, 187] width 58 height 17
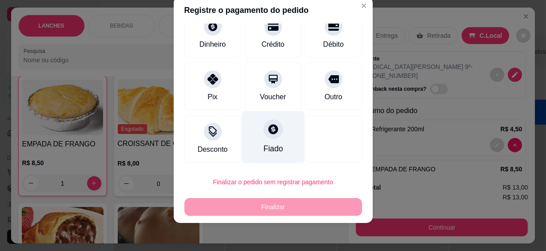
click at [281, 148] on div "Fiado" at bounding box center [273, 137] width 63 height 52
type input "R$ 0,00"
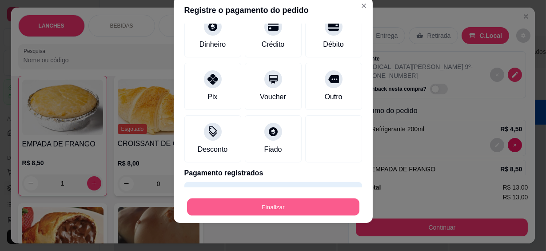
click at [303, 204] on button "Finalizar" at bounding box center [273, 206] width 172 height 17
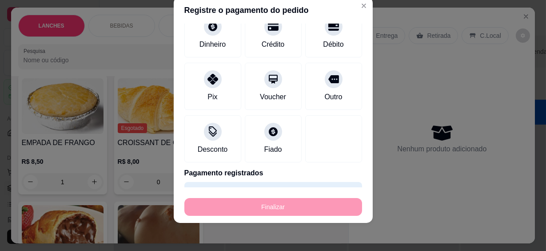
type input "0"
type input "-R$ 13,00"
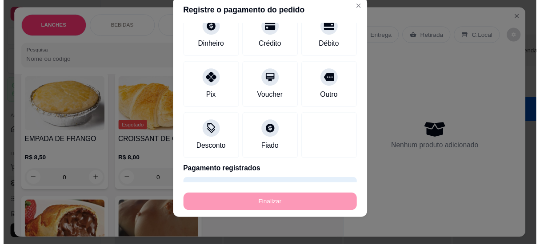
scroll to position [726, 0]
